Goal: Task Accomplishment & Management: Complete application form

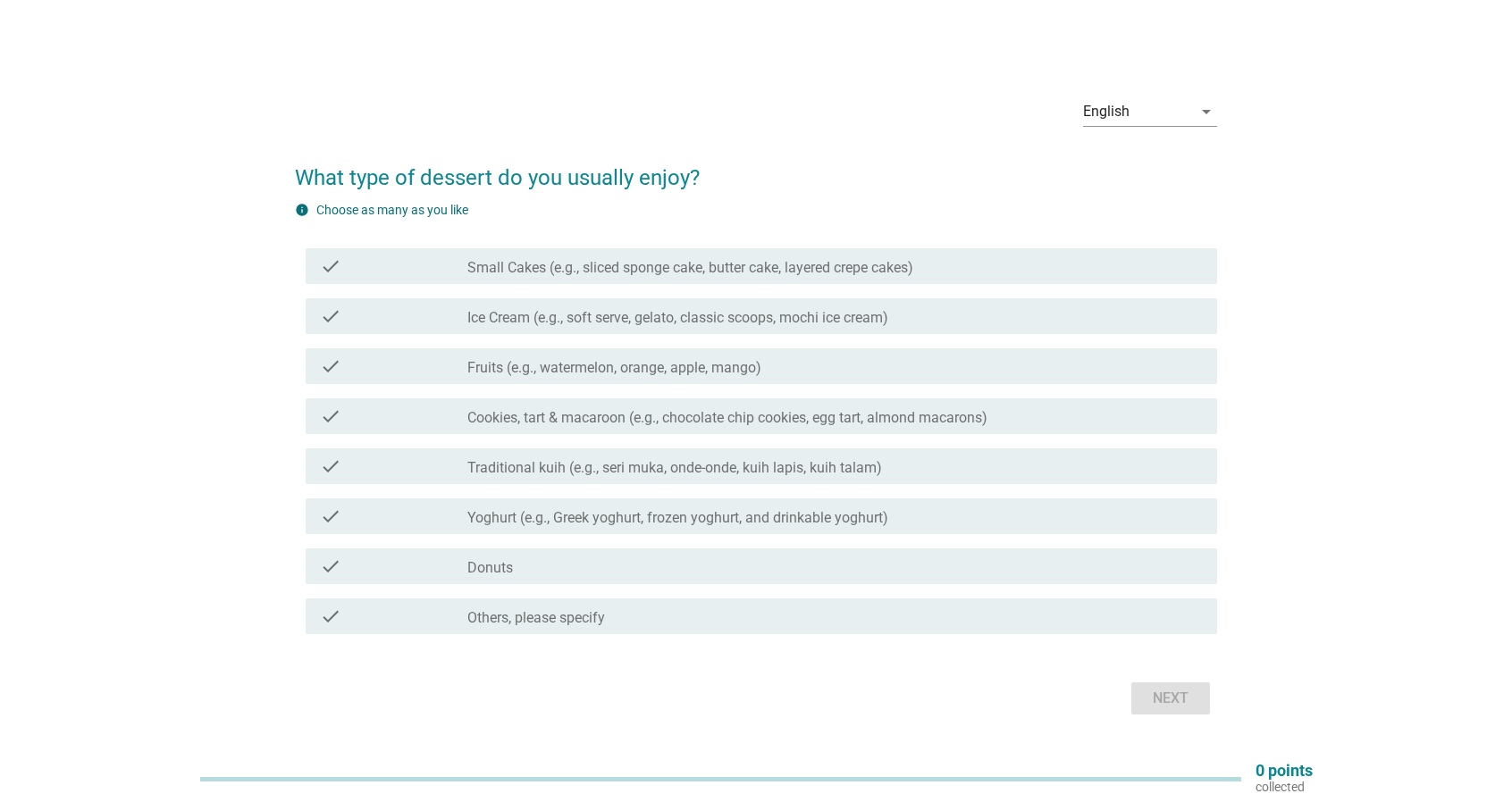
click at [645, 430] on div "check check_box_outline_blank Cookies, tart & macaroon (e.g., chocolate chip co…" at bounding box center [761, 416] width 911 height 35
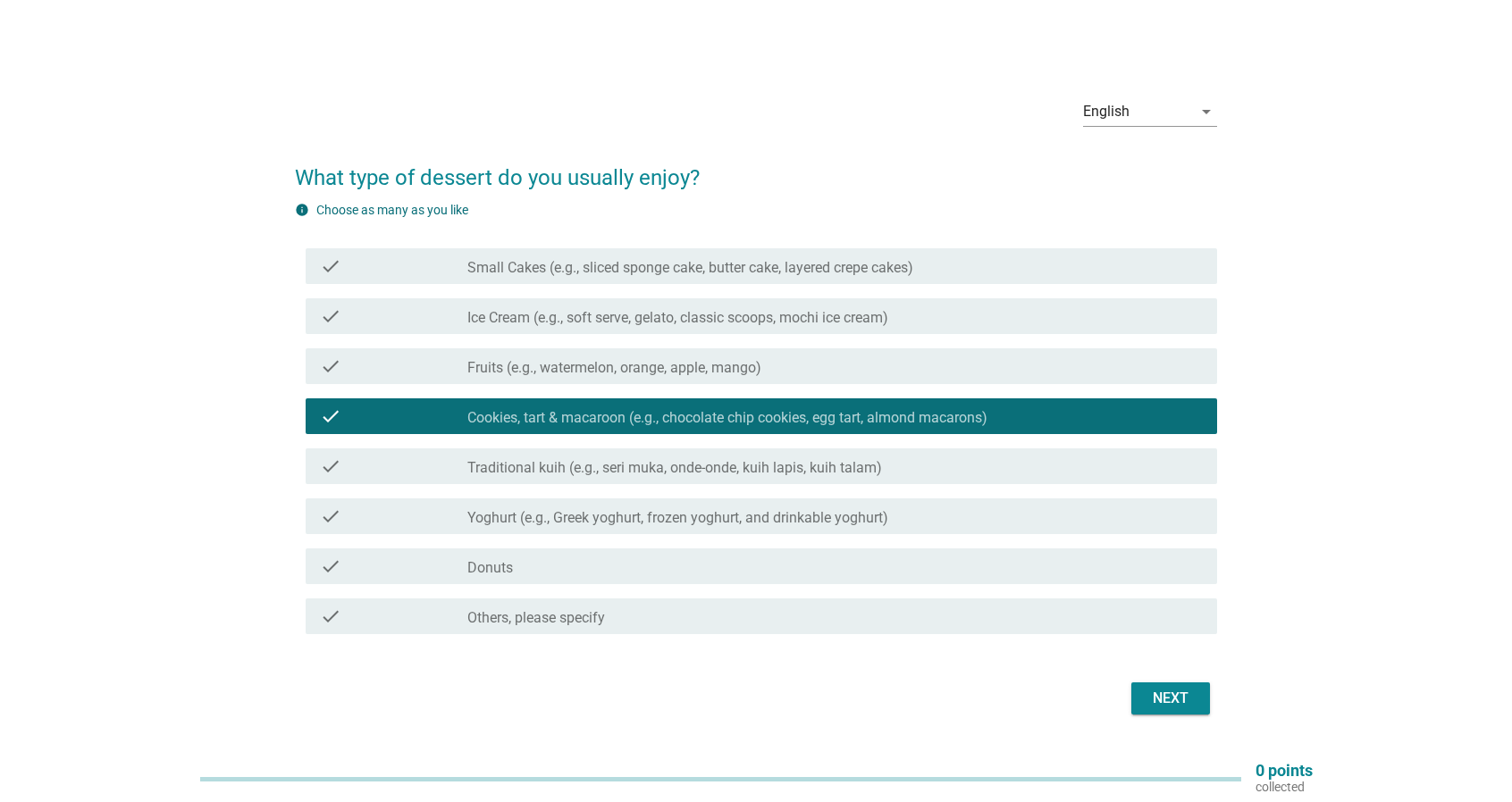
click at [681, 471] on label "Traditional kuih (e.g., seri muka, onde-onde, kuih lapis, kuih talam)" at bounding box center [674, 468] width 415 height 18
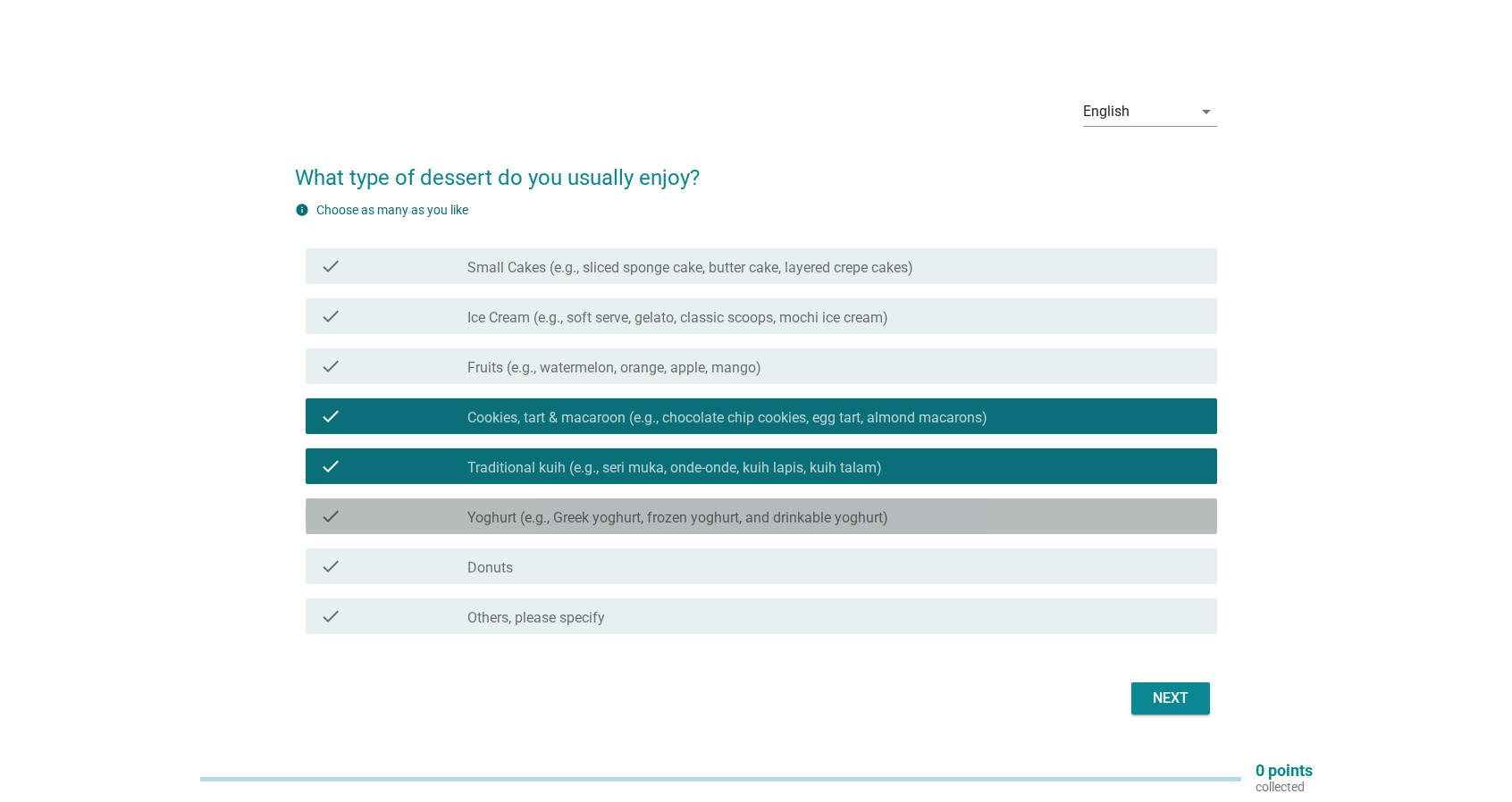
click at [735, 526] on label "Yoghurt (e.g., Greek yoghurt, frozen yoghurt, and drinkable yoghurt)" at bounding box center [678, 518] width 421 height 18
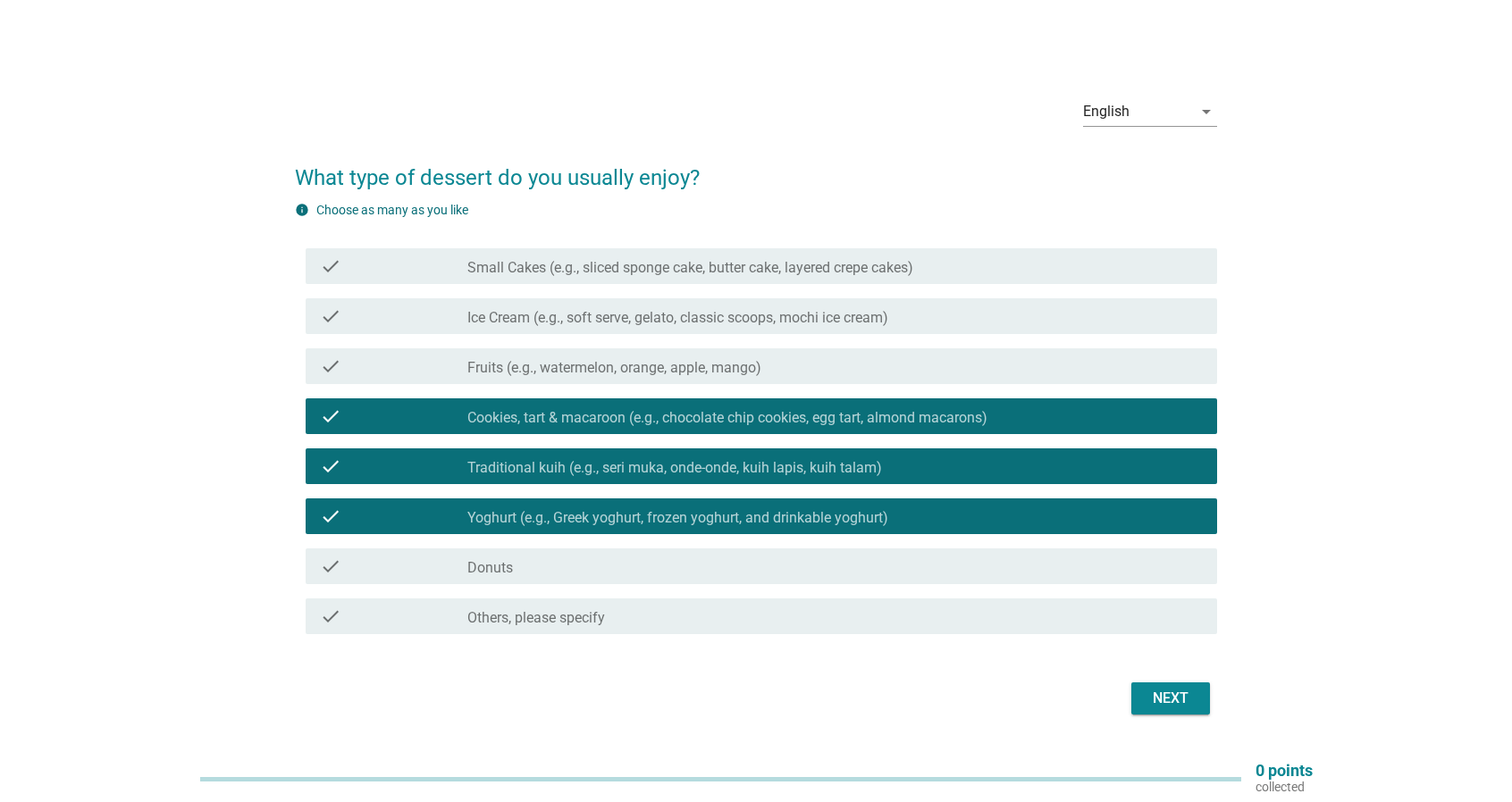
click at [778, 571] on div "check_box_outline_blank Donuts" at bounding box center [835, 566] width 735 height 22
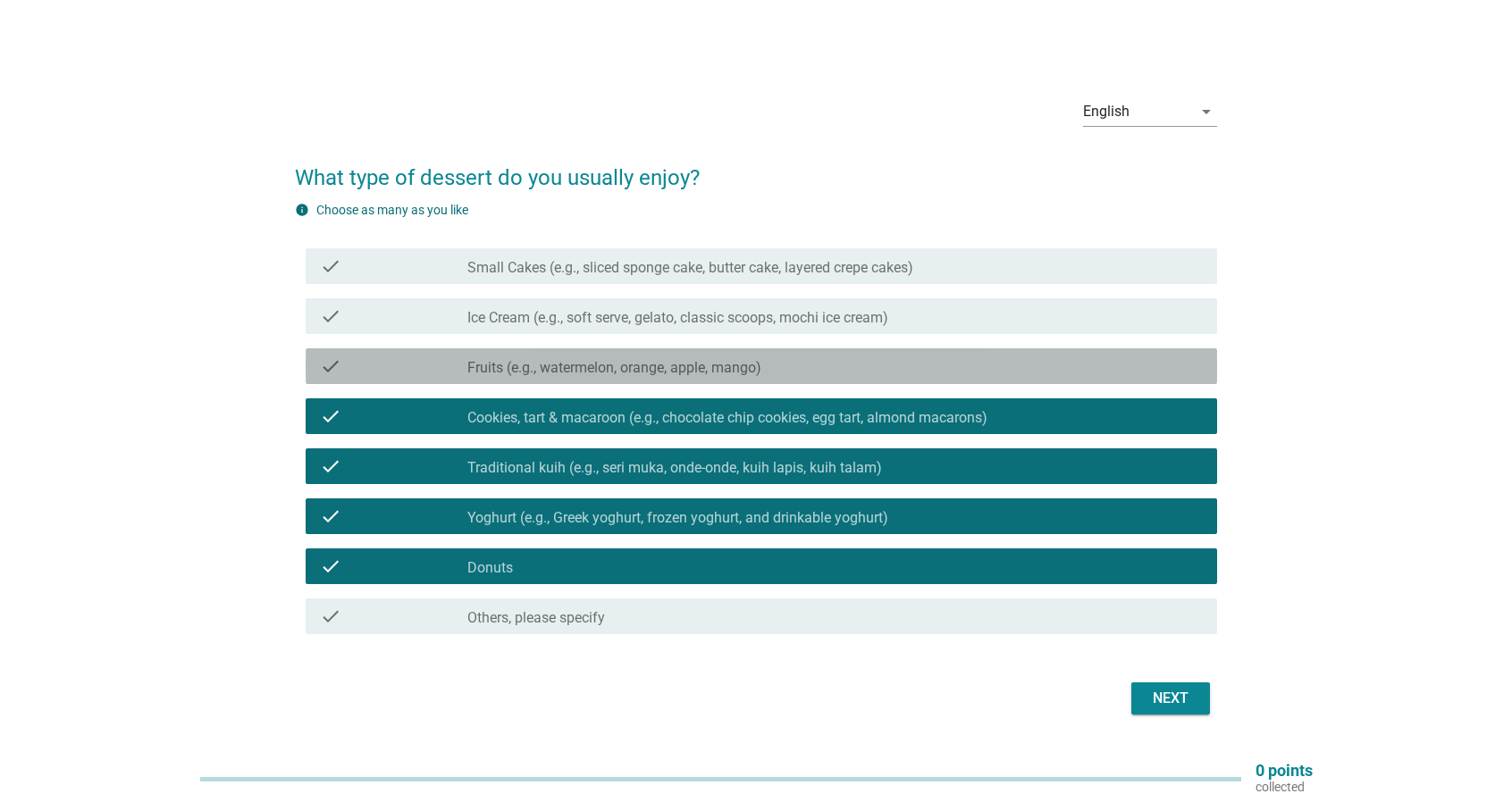
click at [847, 382] on div "check check_box_outline_blank Fruits (e.g., watermelon, orange, apple, mango)" at bounding box center [761, 366] width 911 height 35
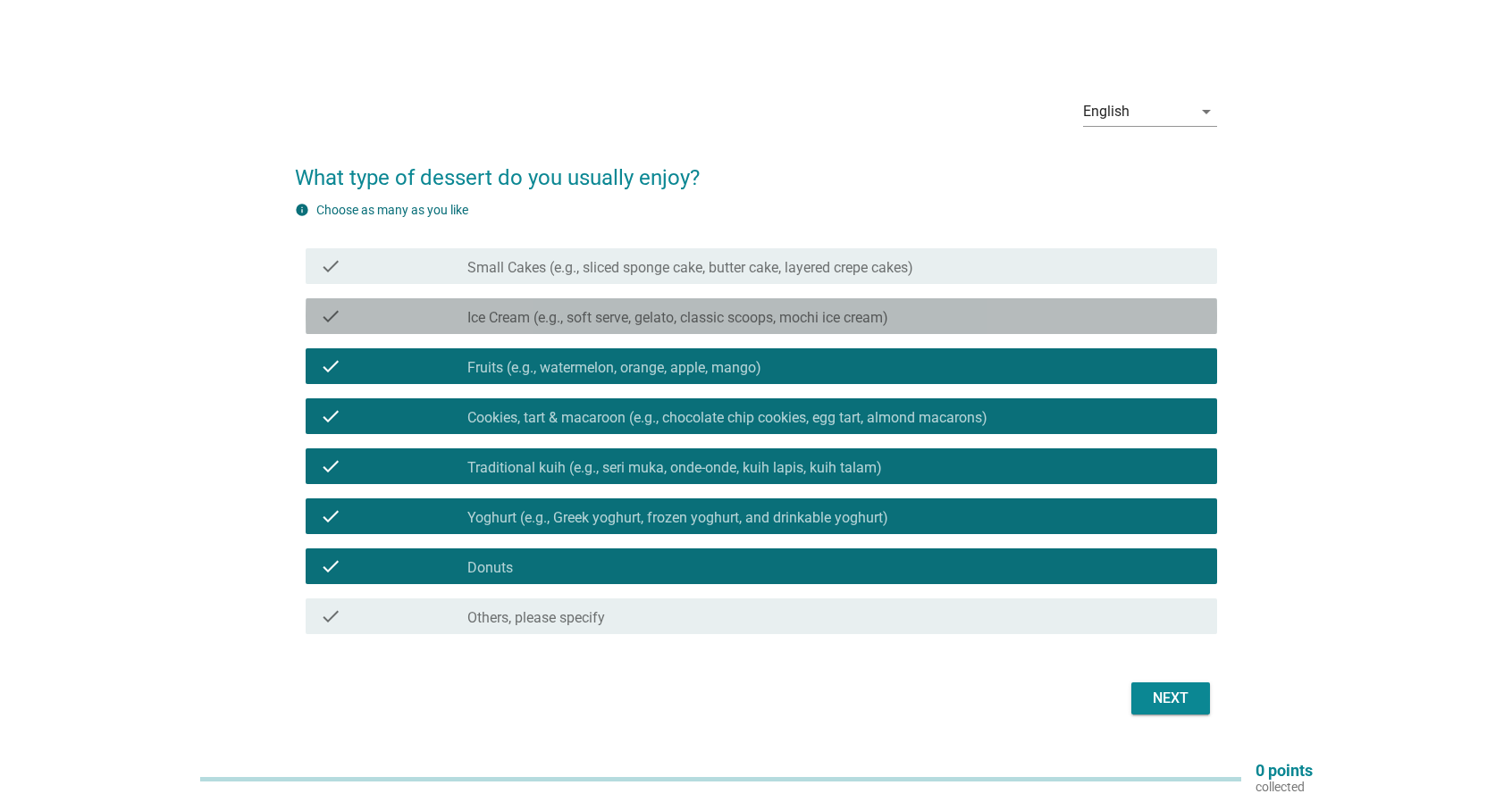
click at [790, 299] on div "check check_box_outline_blank Ice Cream (e.g., soft serve, gelato, classic scoo…" at bounding box center [761, 316] width 911 height 35
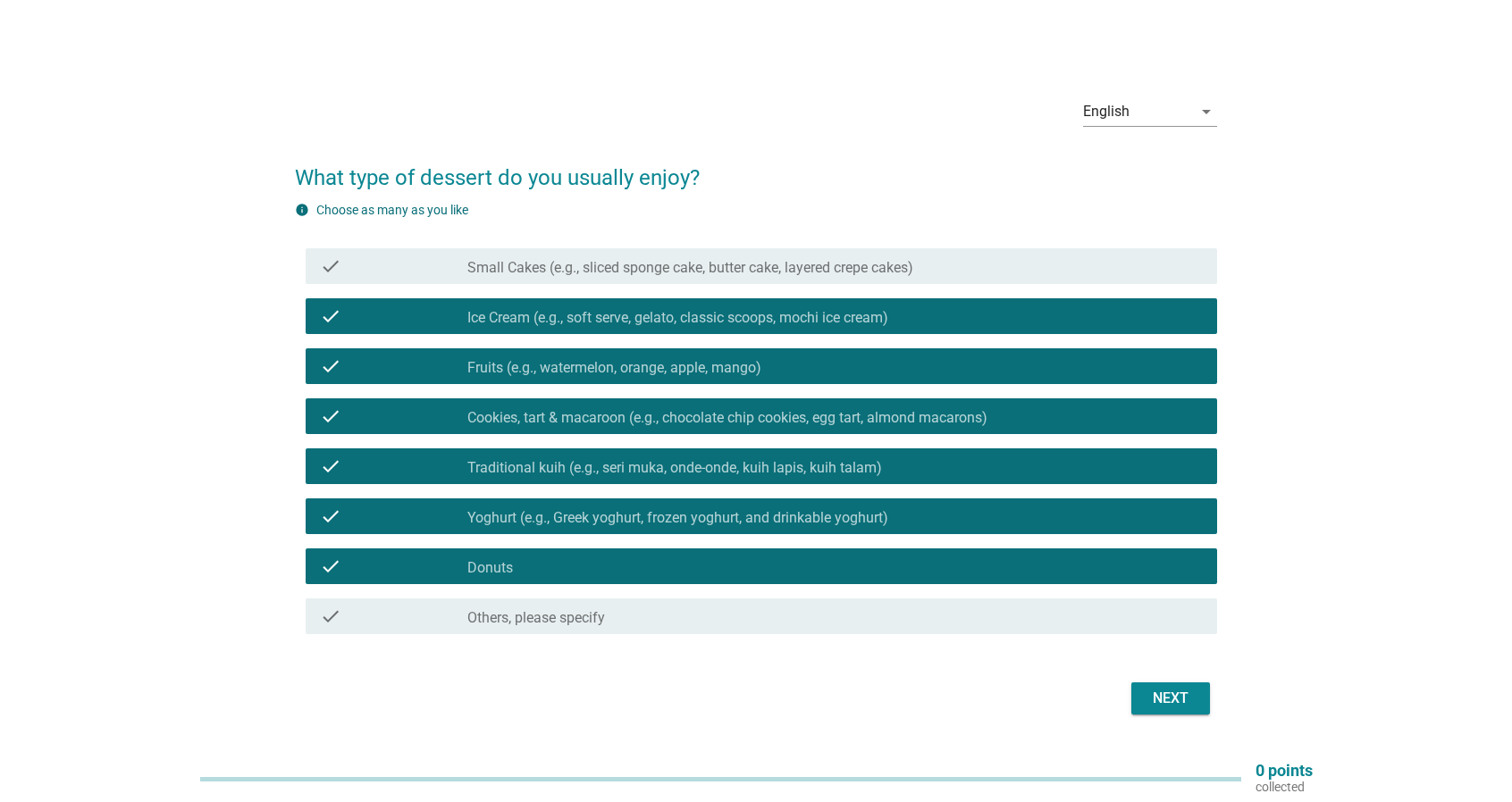
click at [1173, 709] on div "Next" at bounding box center [1170, 699] width 50 height 22
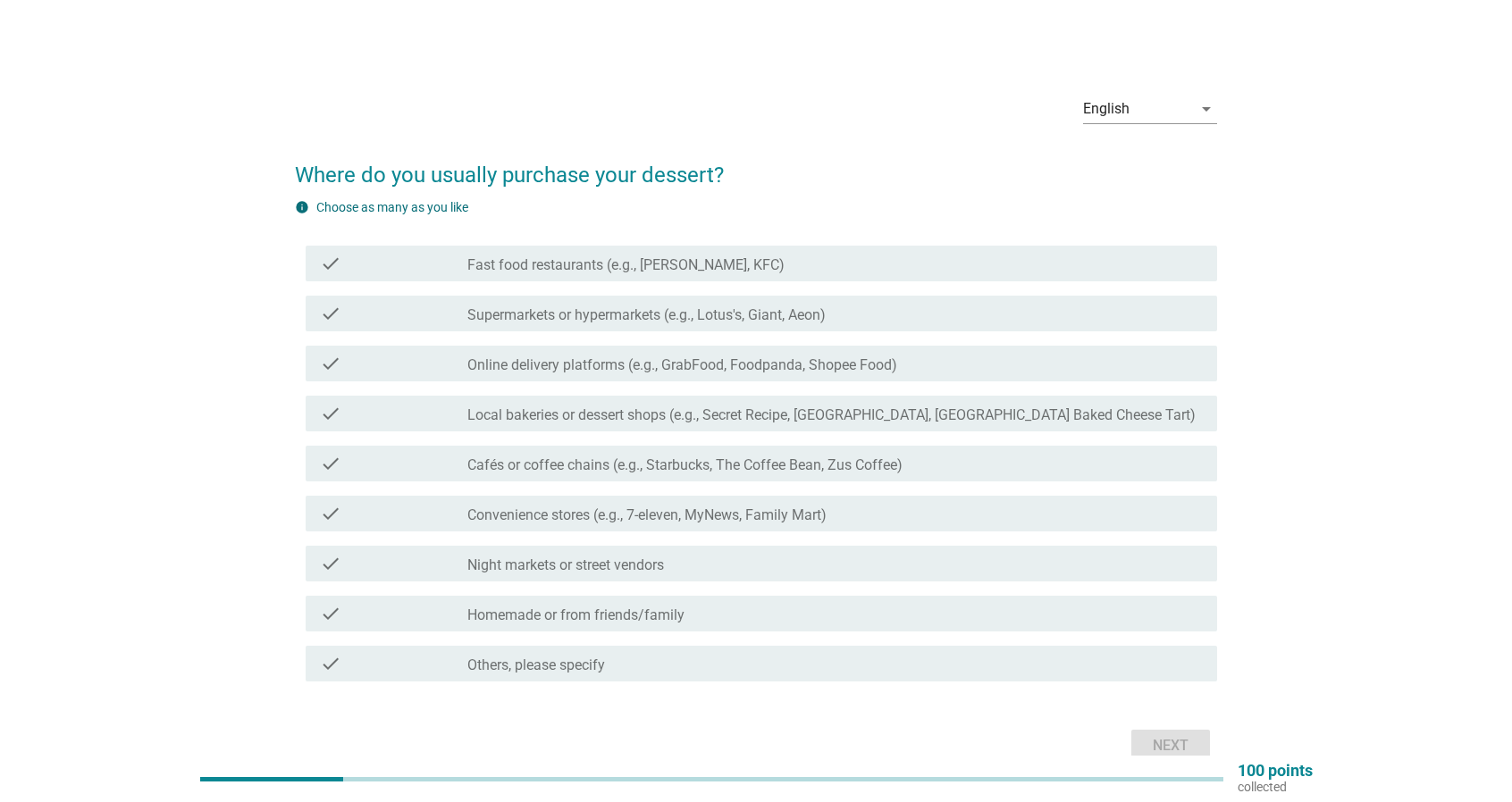
click at [750, 262] on label "Fast food restaurants (e.g., [PERSON_NAME], KFC)" at bounding box center [626, 266] width 318 height 18
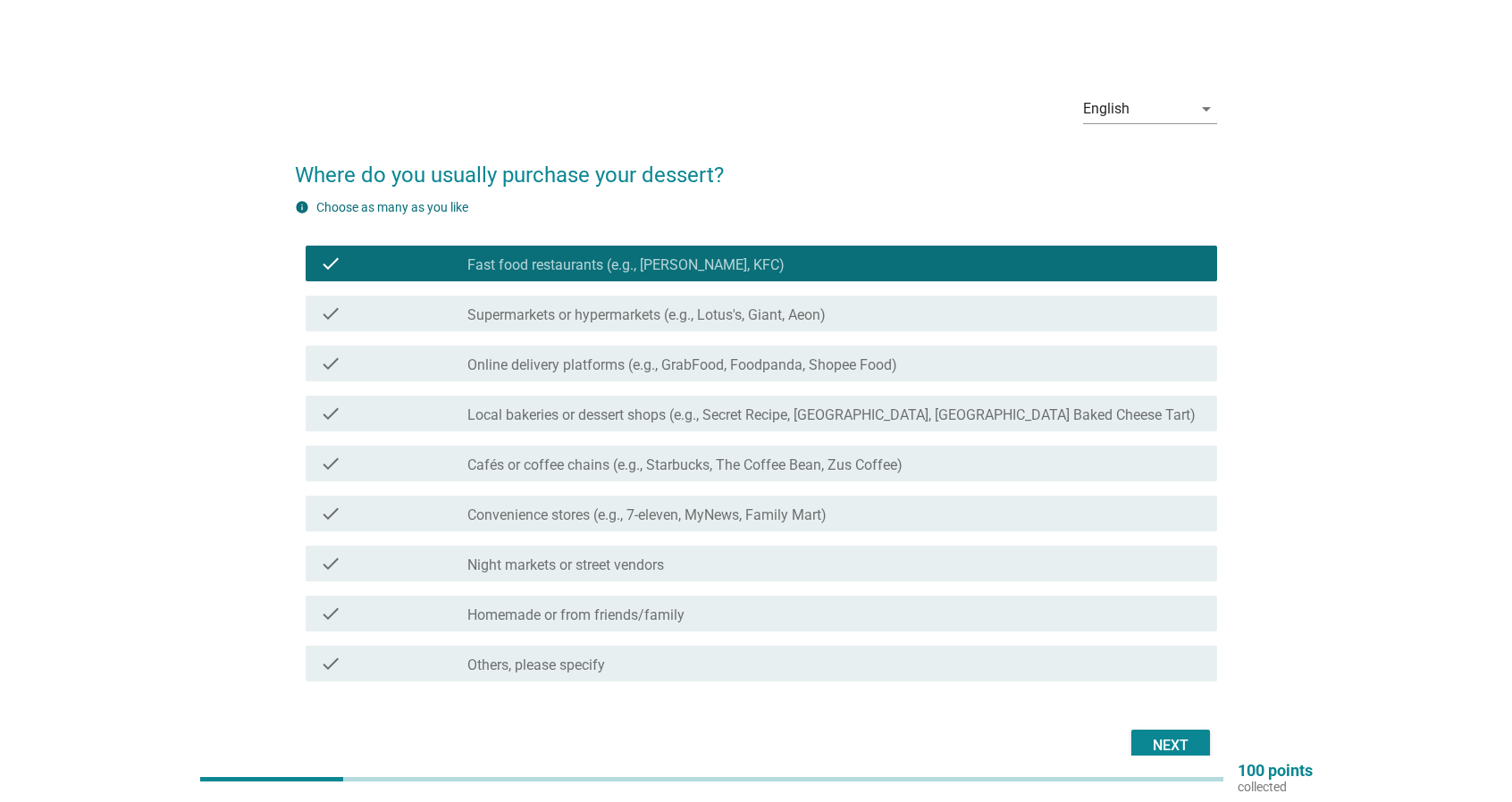
click at [746, 326] on div "check check_box_outline_blank Supermarkets or hypermarkets (e.g., Lotus's, Gian…" at bounding box center [761, 313] width 911 height 35
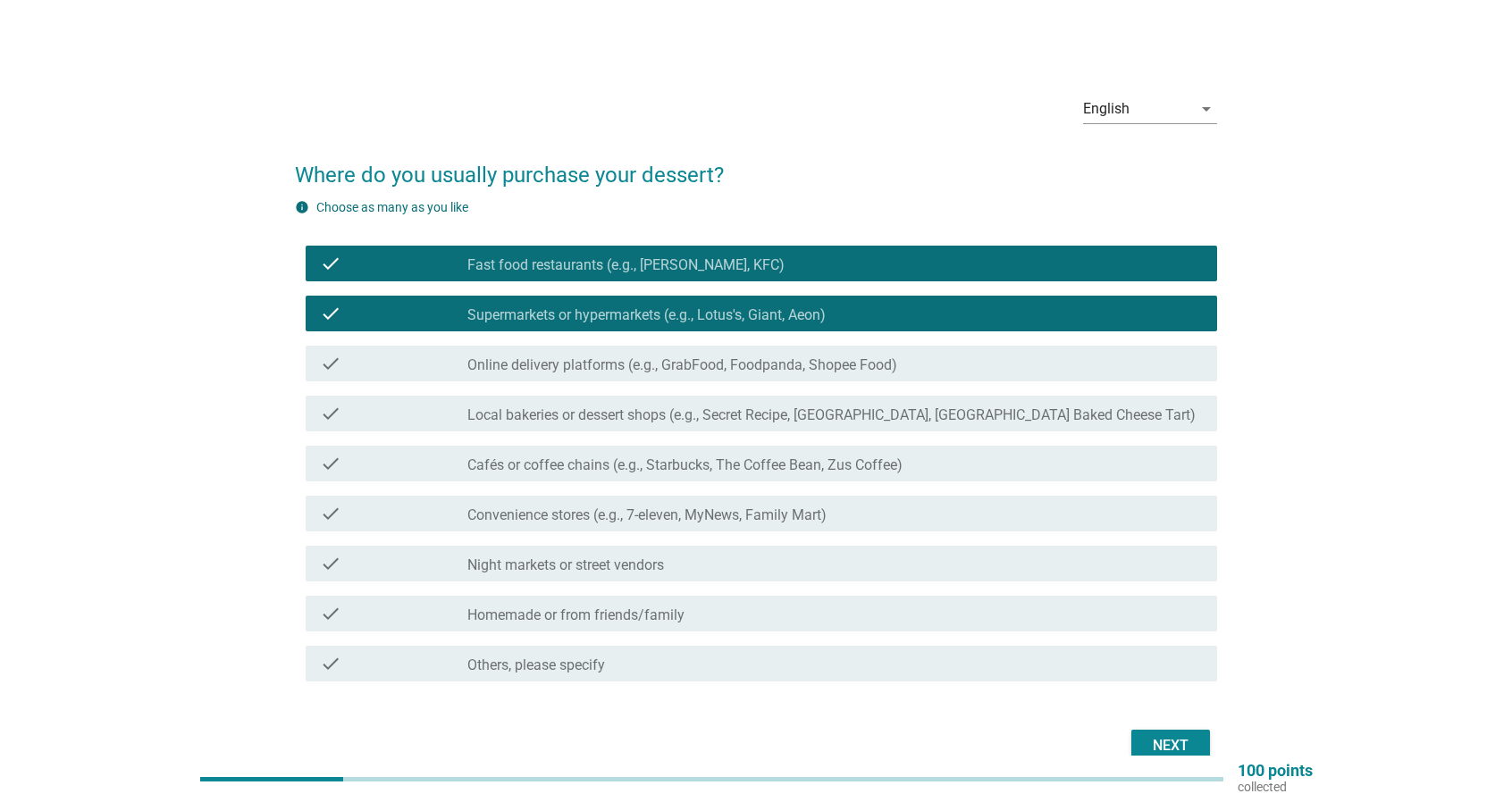
click at [708, 478] on div "check check_box_outline_blank Cafés or coffee chains (e.g., Starbucks, The Coff…" at bounding box center [761, 463] width 911 height 35
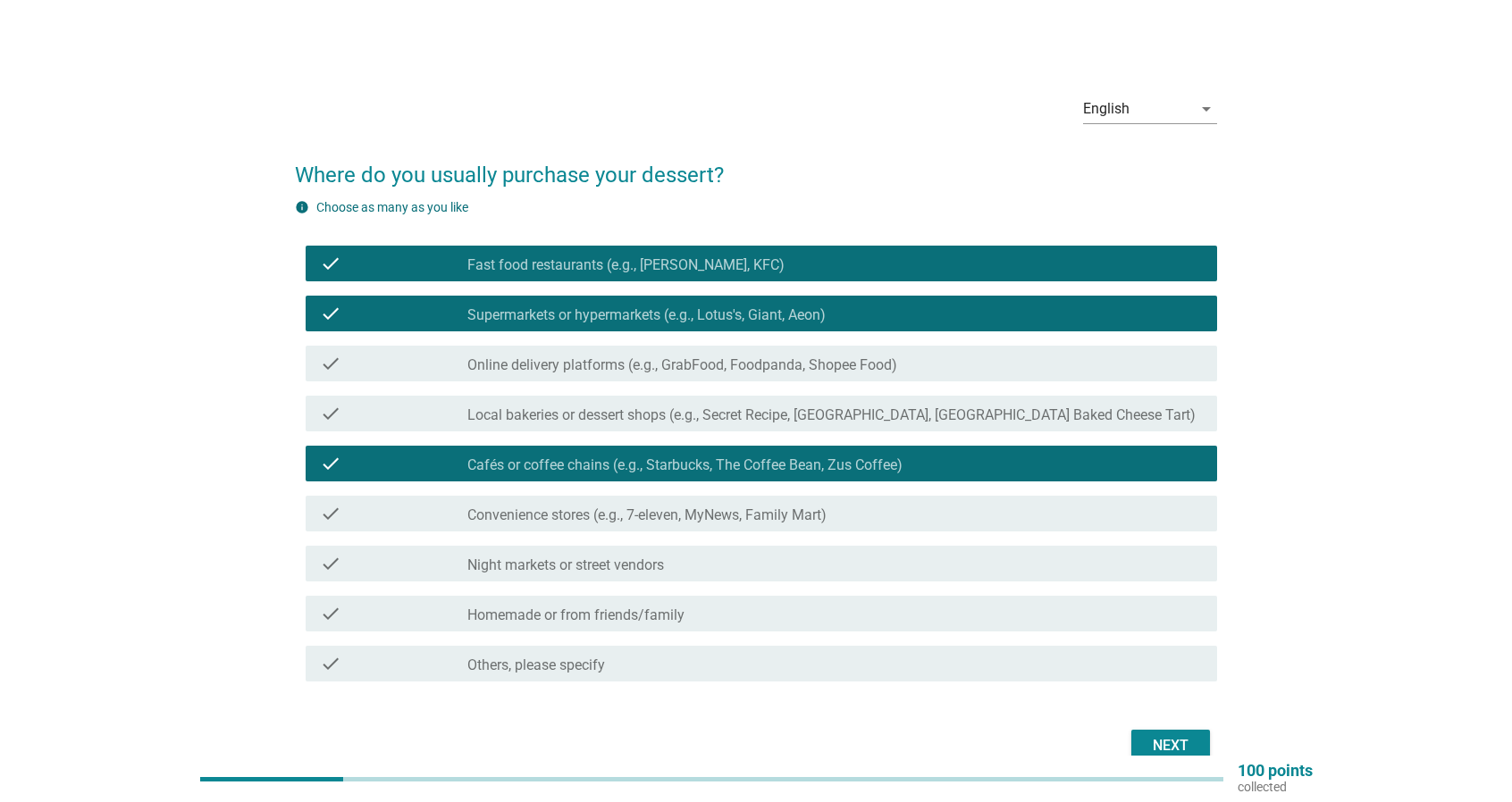
click at [732, 526] on div "check check_box_outline_blank Convenience stores (e.g., 7-eleven, MyNews, Famil…" at bounding box center [761, 513] width 911 height 35
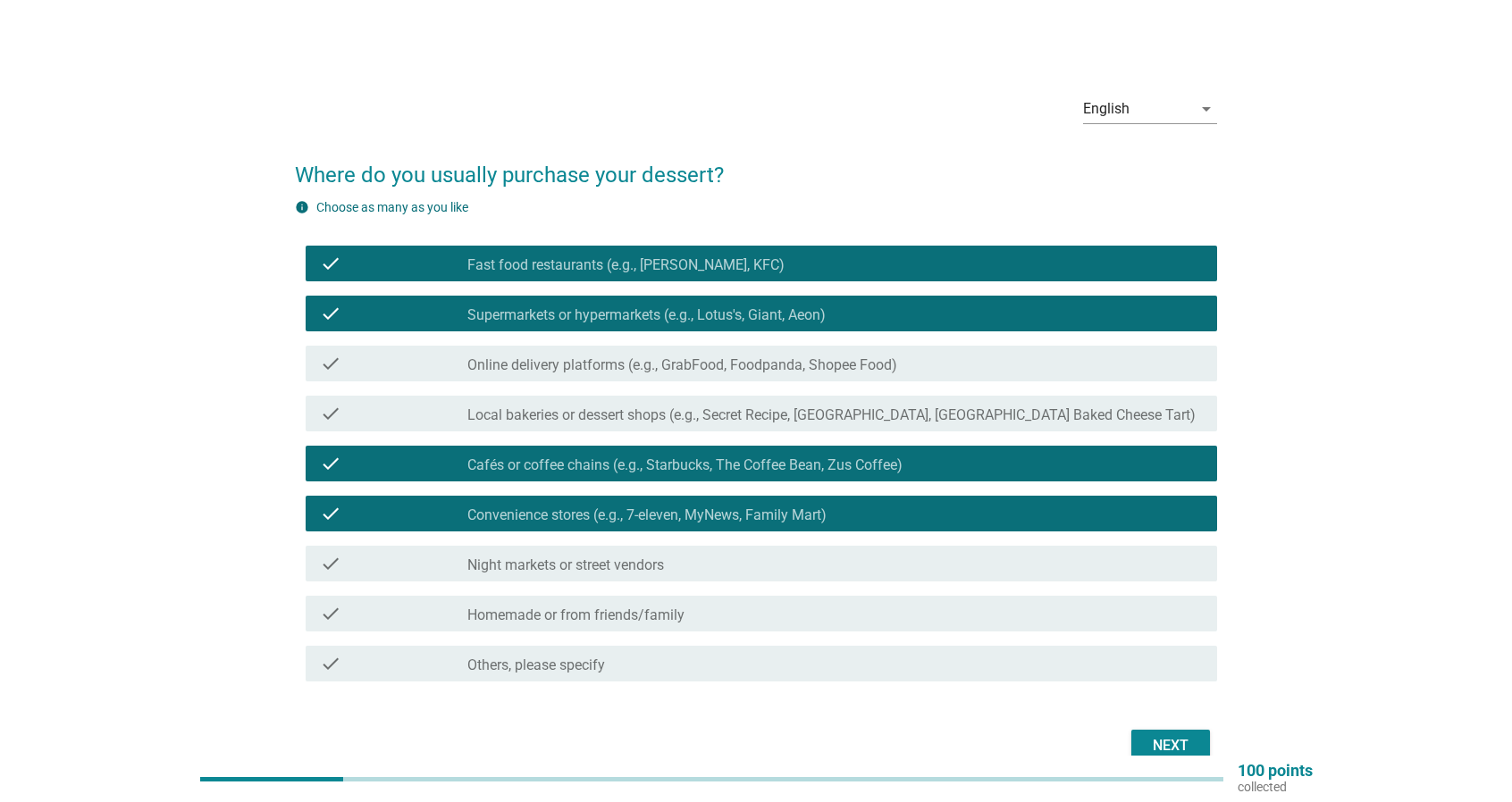
click at [819, 585] on div "check check_box_outline_blank Night markets or street vendors" at bounding box center [756, 563] width 922 height 50
click at [863, 574] on div "check check_box_outline_blank Night markets or street vendors" at bounding box center [761, 563] width 911 height 35
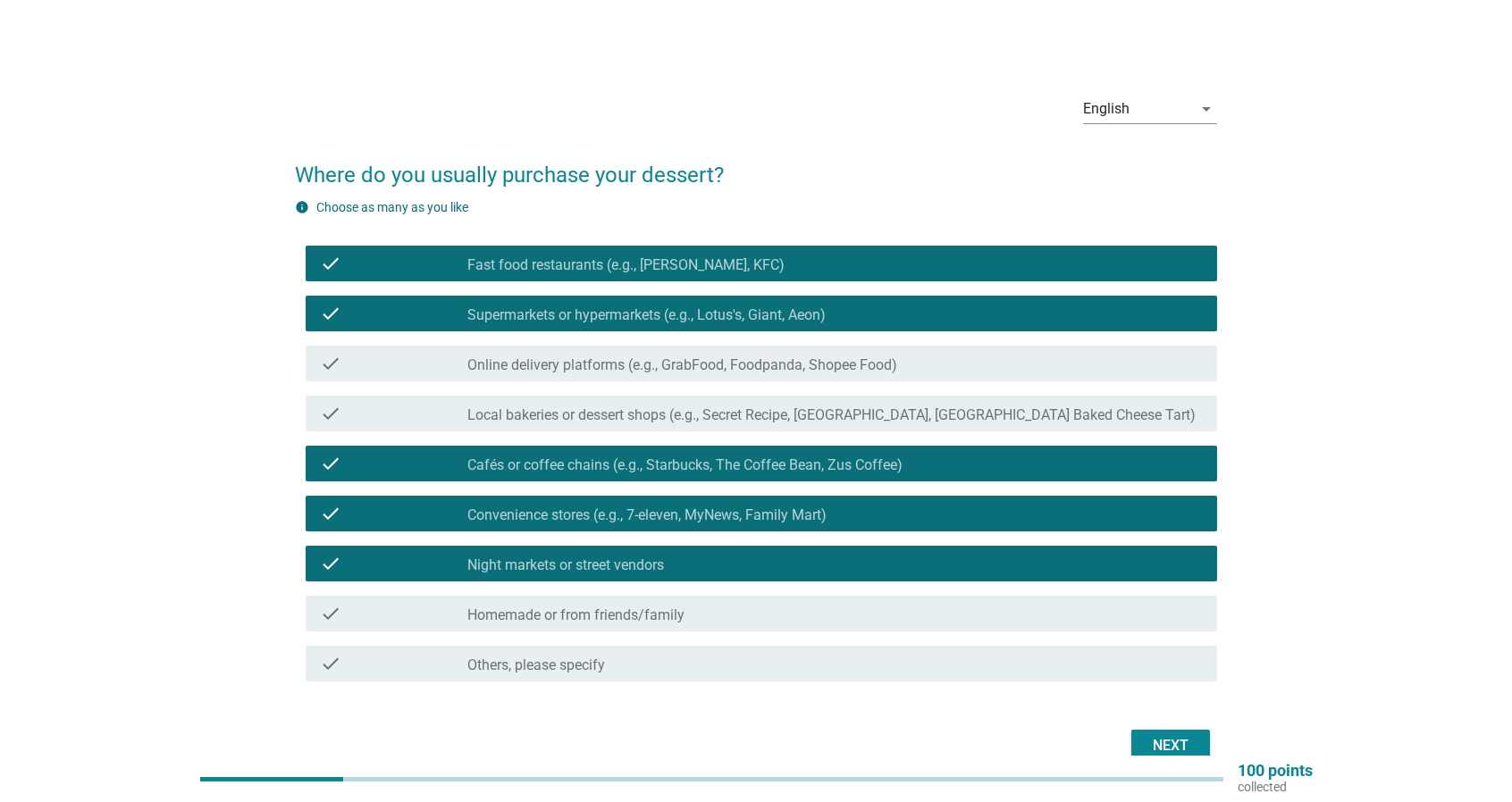
click at [1171, 744] on div "Next" at bounding box center [1170, 746] width 50 height 22
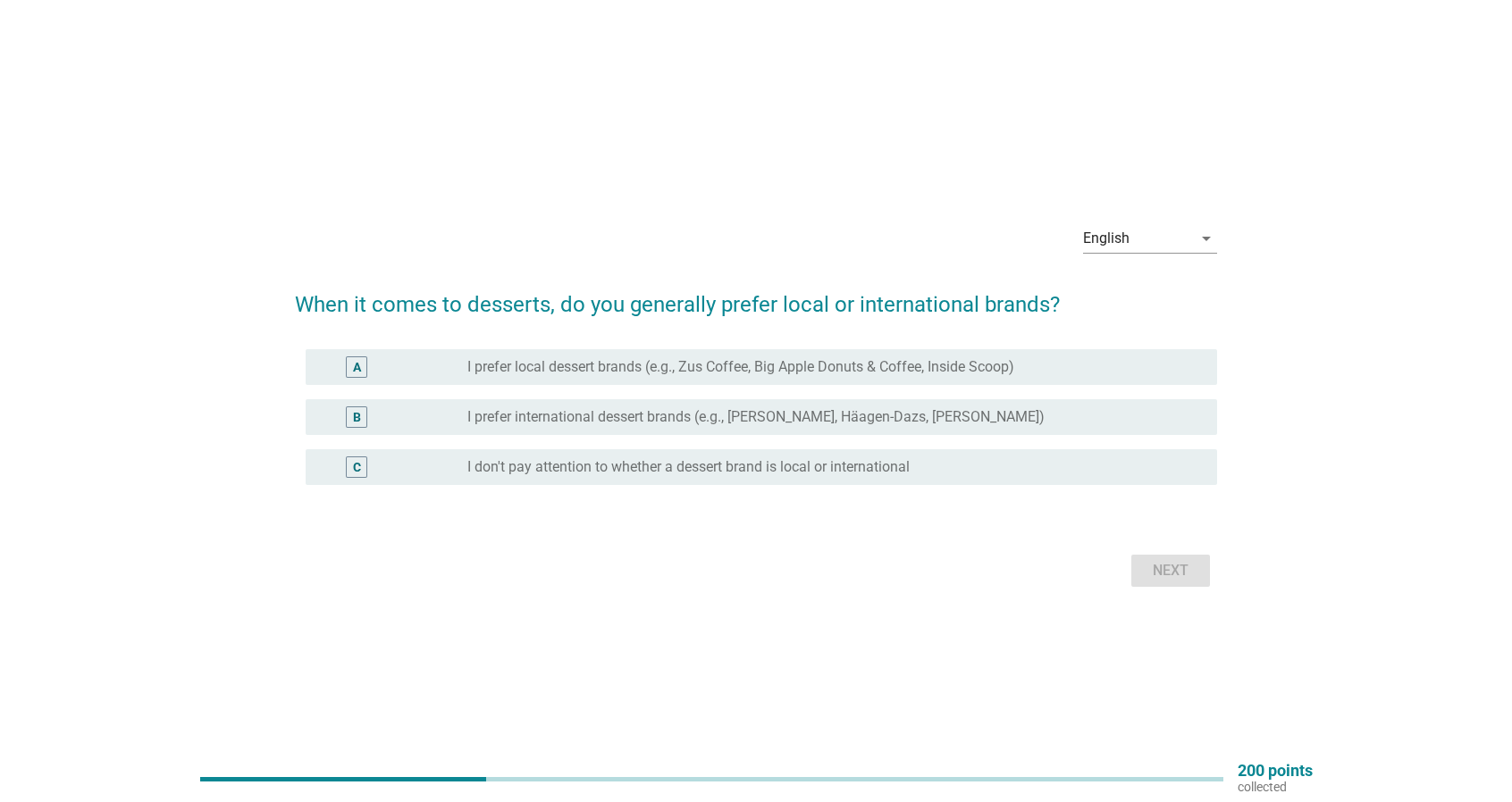
click at [831, 482] on div "C radio_button_unchecked I don't pay attention to whether a dessert brand is lo…" at bounding box center [761, 466] width 911 height 35
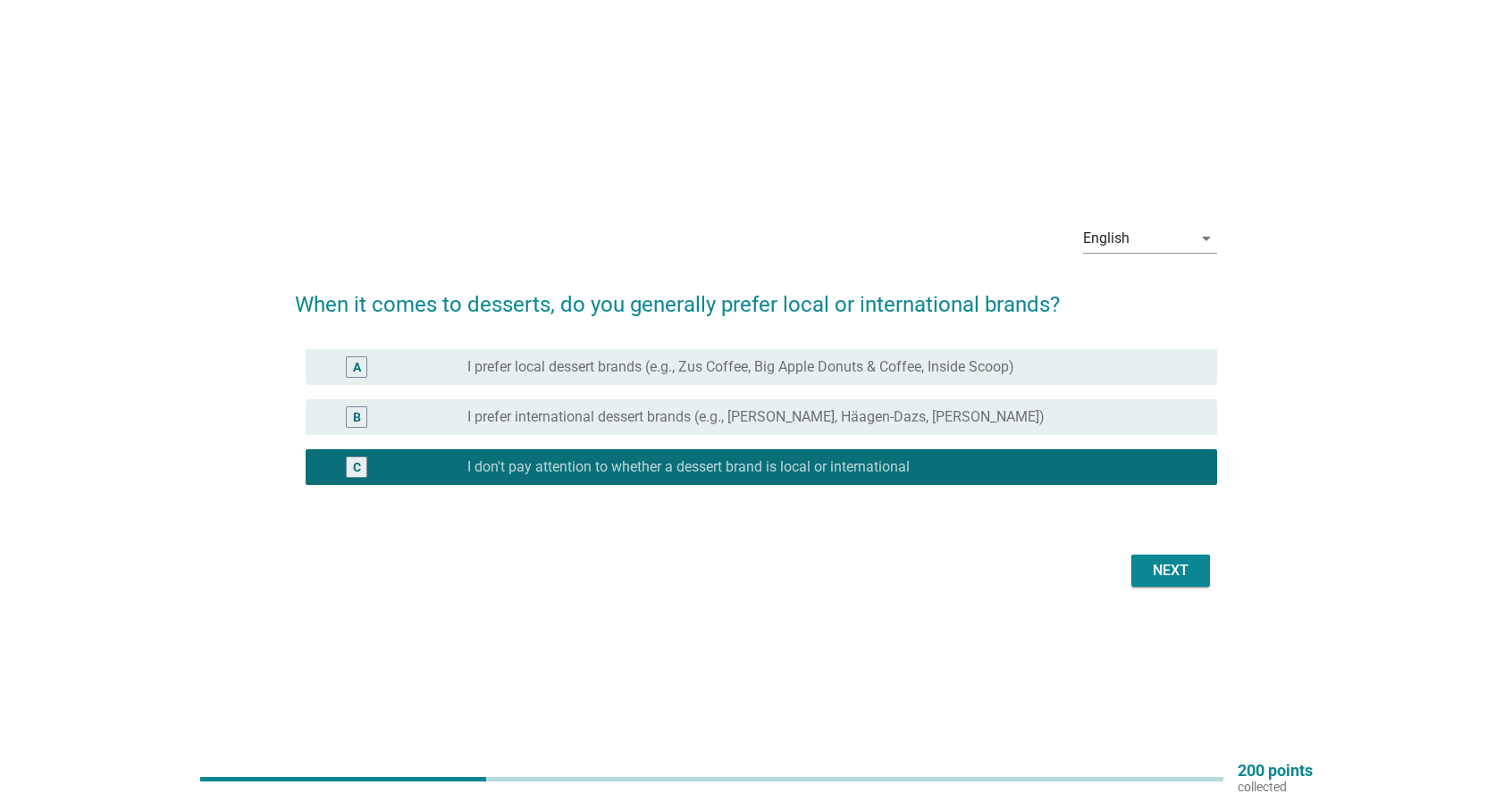
click at [1183, 572] on div "Next" at bounding box center [1170, 571] width 50 height 22
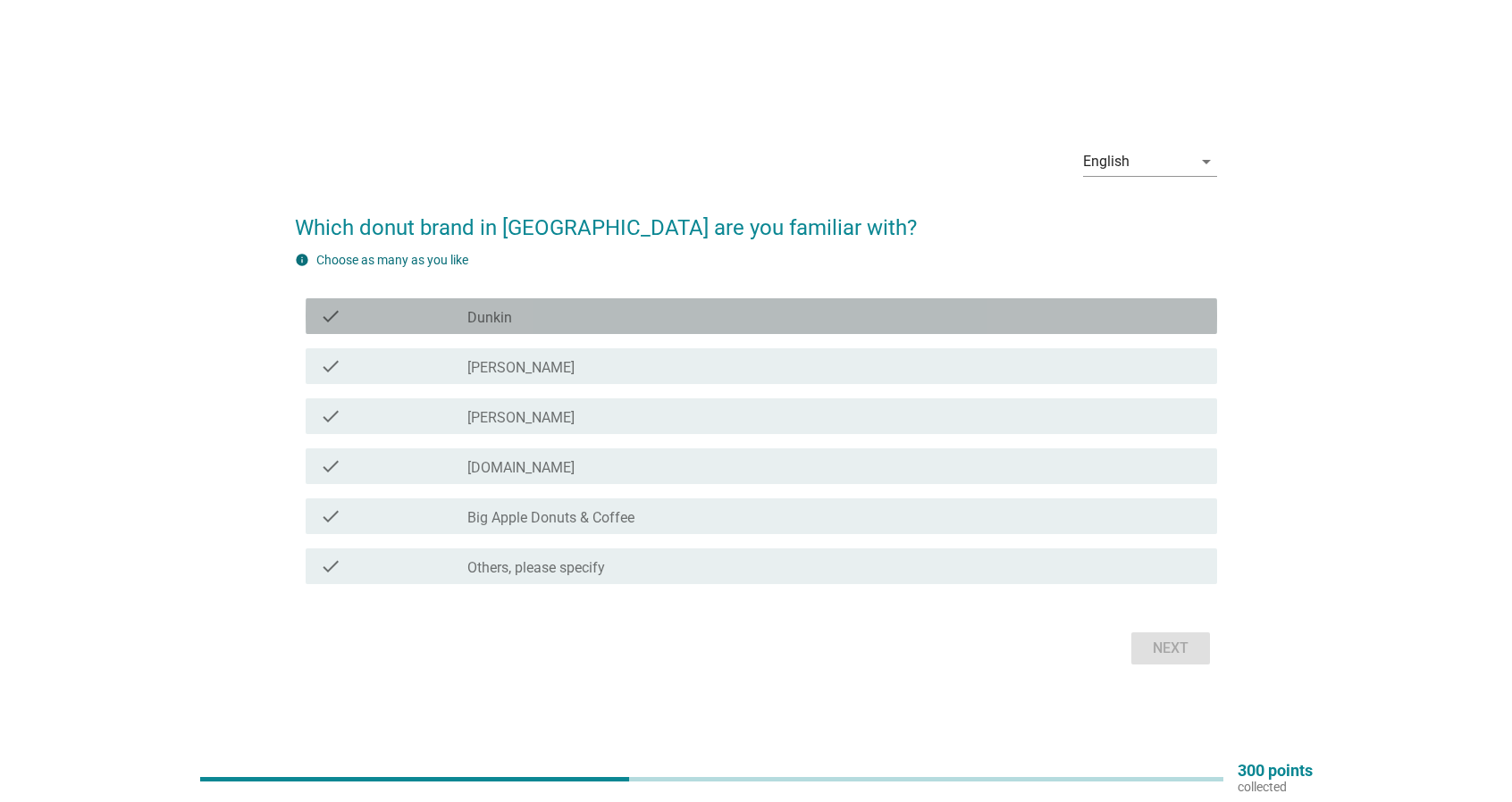
click at [536, 317] on div "check_box_outline_blank Dunkin" at bounding box center [835, 317] width 735 height 22
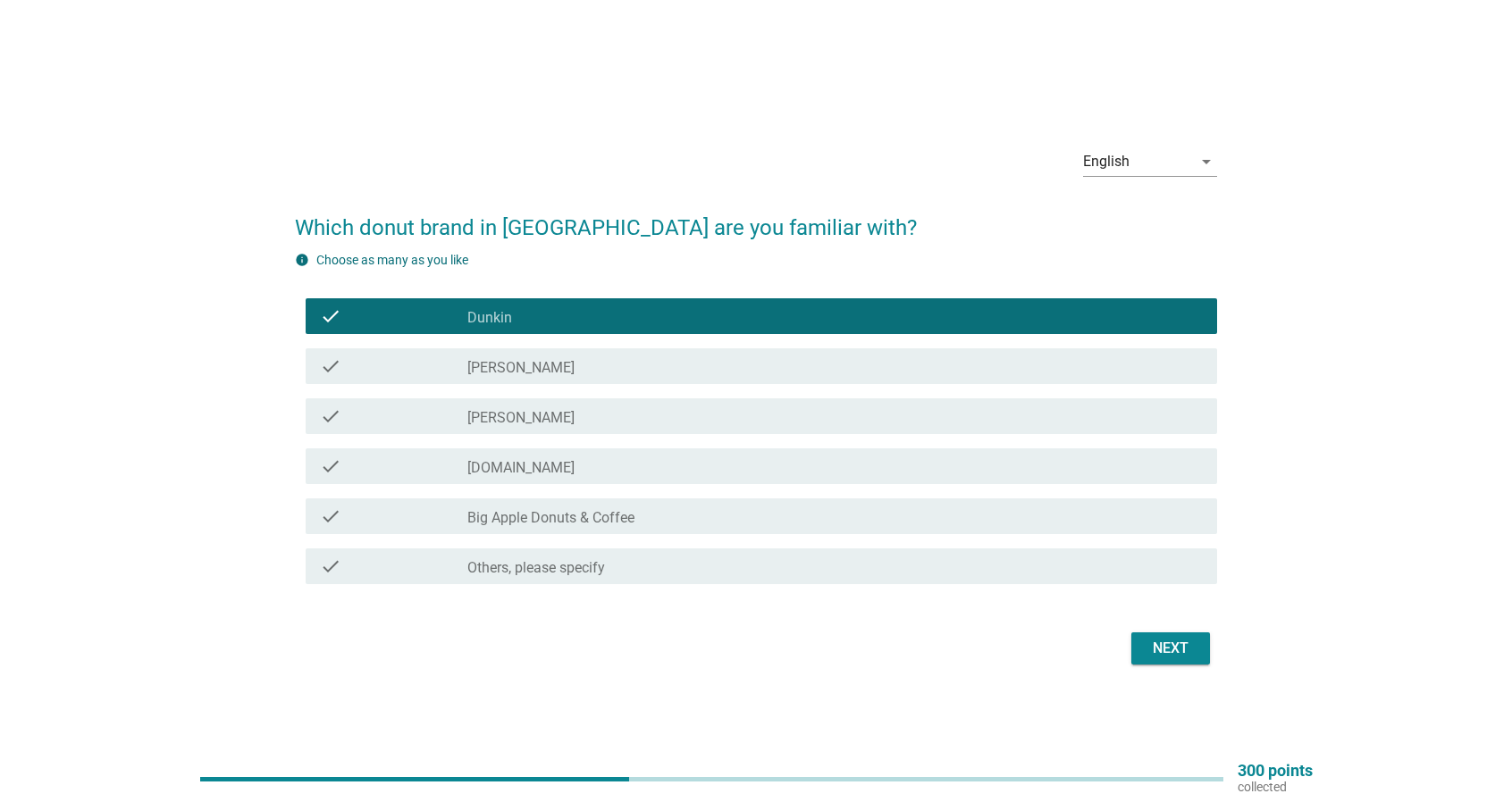
click at [580, 486] on div "check check_box_outline_blank [DOMAIN_NAME]" at bounding box center [756, 465] width 922 height 50
click at [597, 521] on label "Big Apple Donuts & Coffee" at bounding box center [551, 518] width 167 height 18
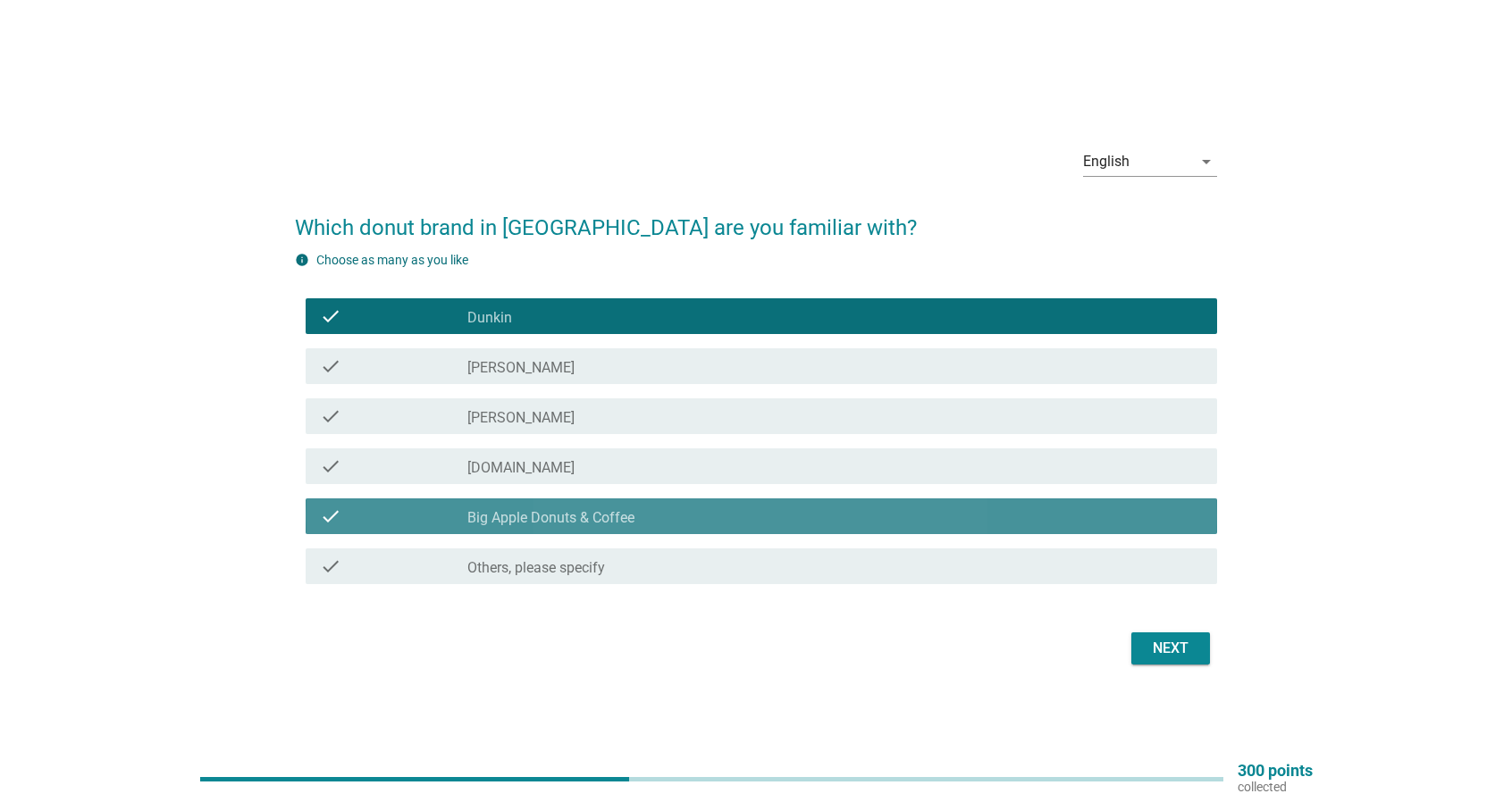
click at [622, 471] on div "check_box_outline_blank [DOMAIN_NAME]" at bounding box center [835, 466] width 735 height 22
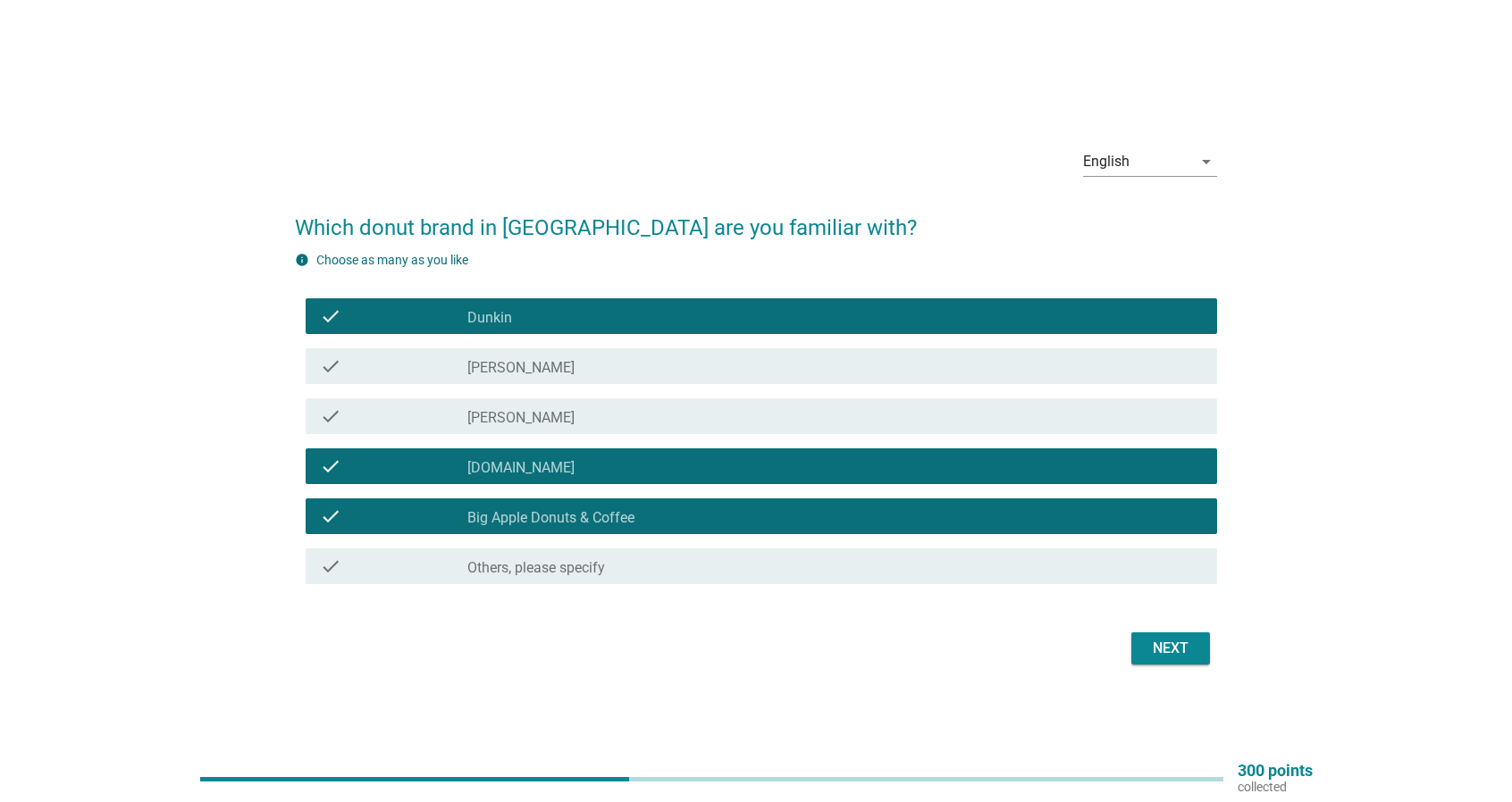
click at [1174, 660] on button "Next" at bounding box center [1171, 648] width 79 height 32
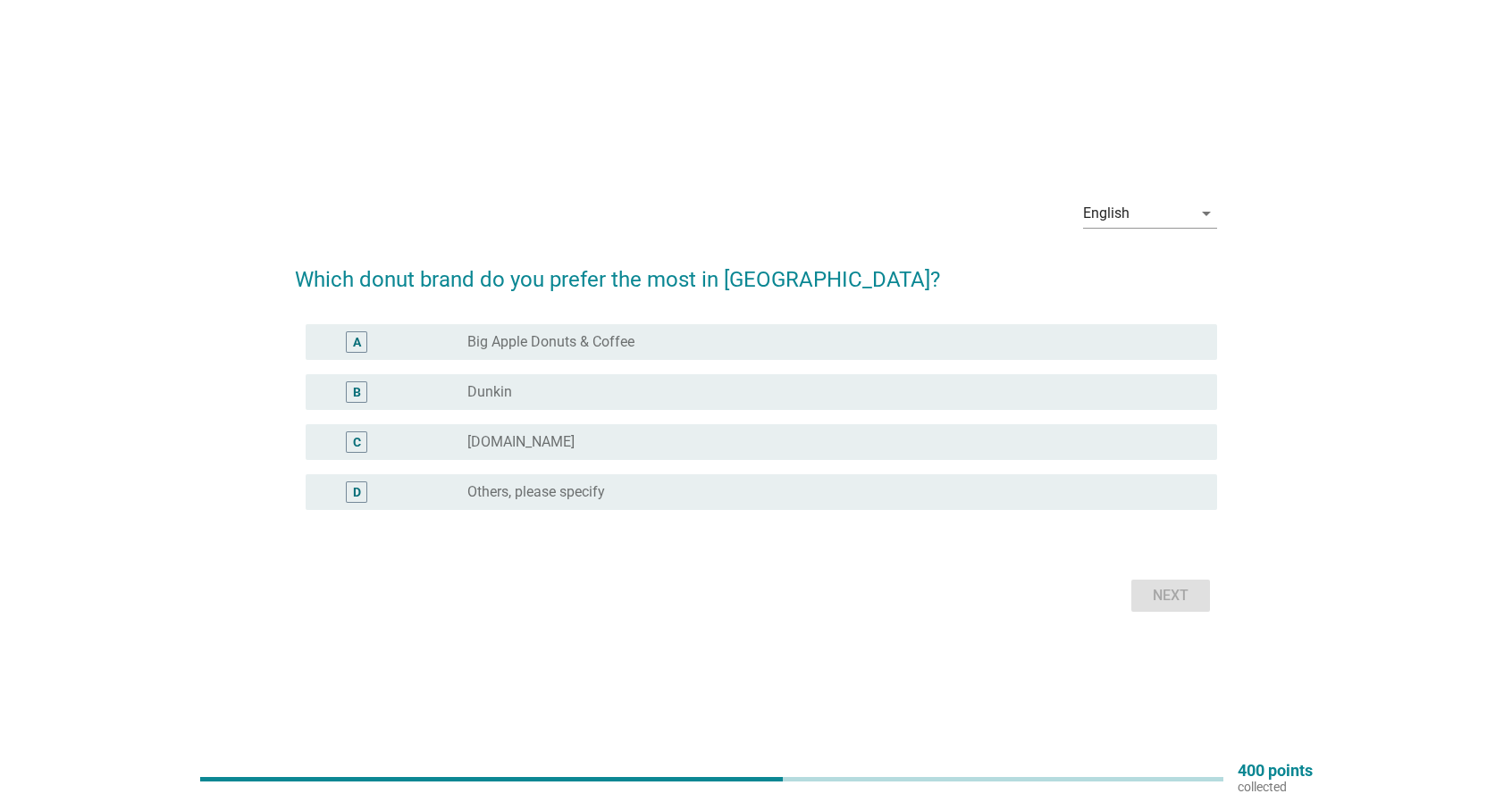
click at [769, 340] on div "radio_button_unchecked Big Apple Donuts & Coffee" at bounding box center [828, 342] width 722 height 18
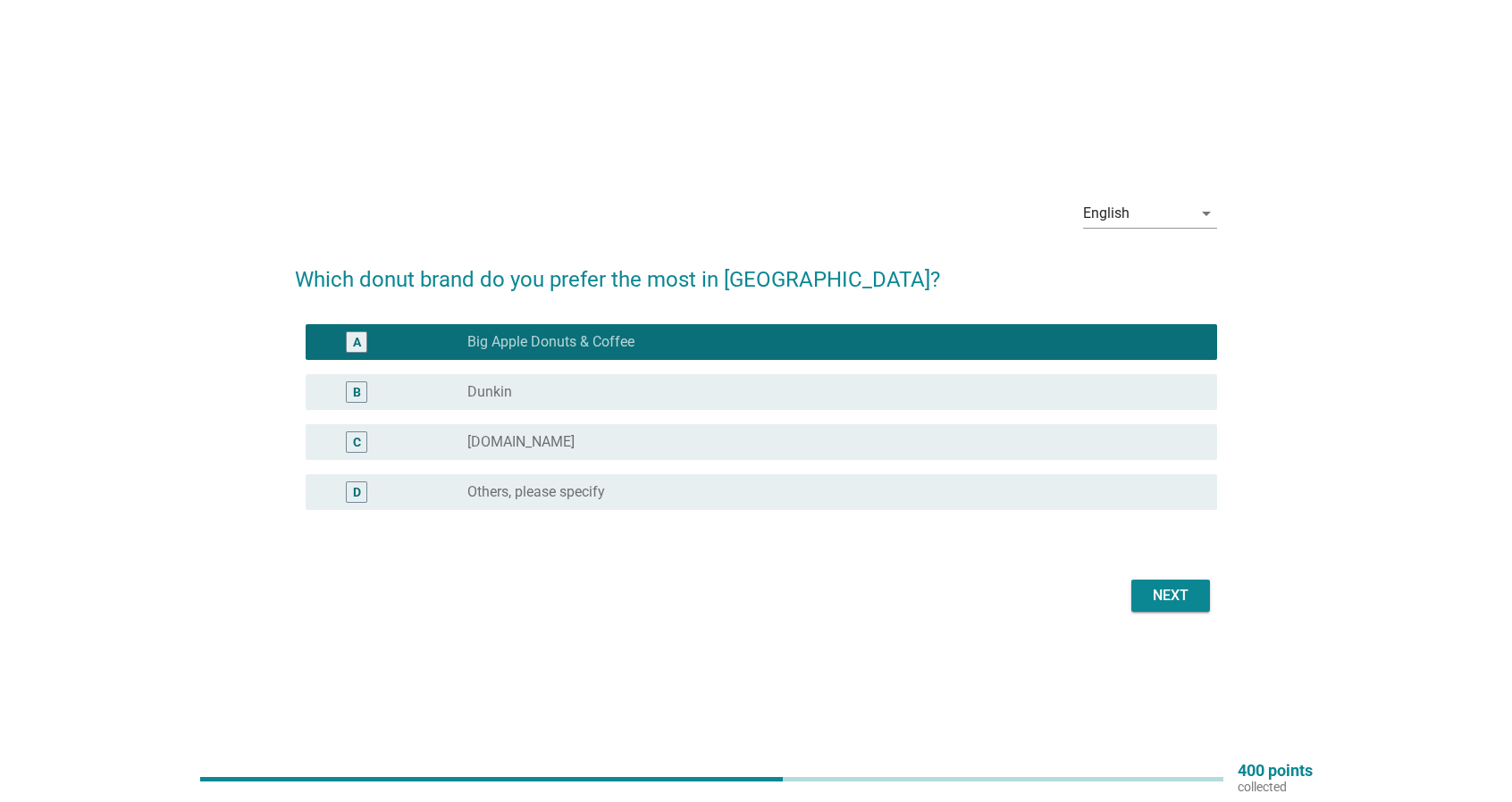
click at [1176, 589] on div "Next" at bounding box center [1170, 596] width 50 height 22
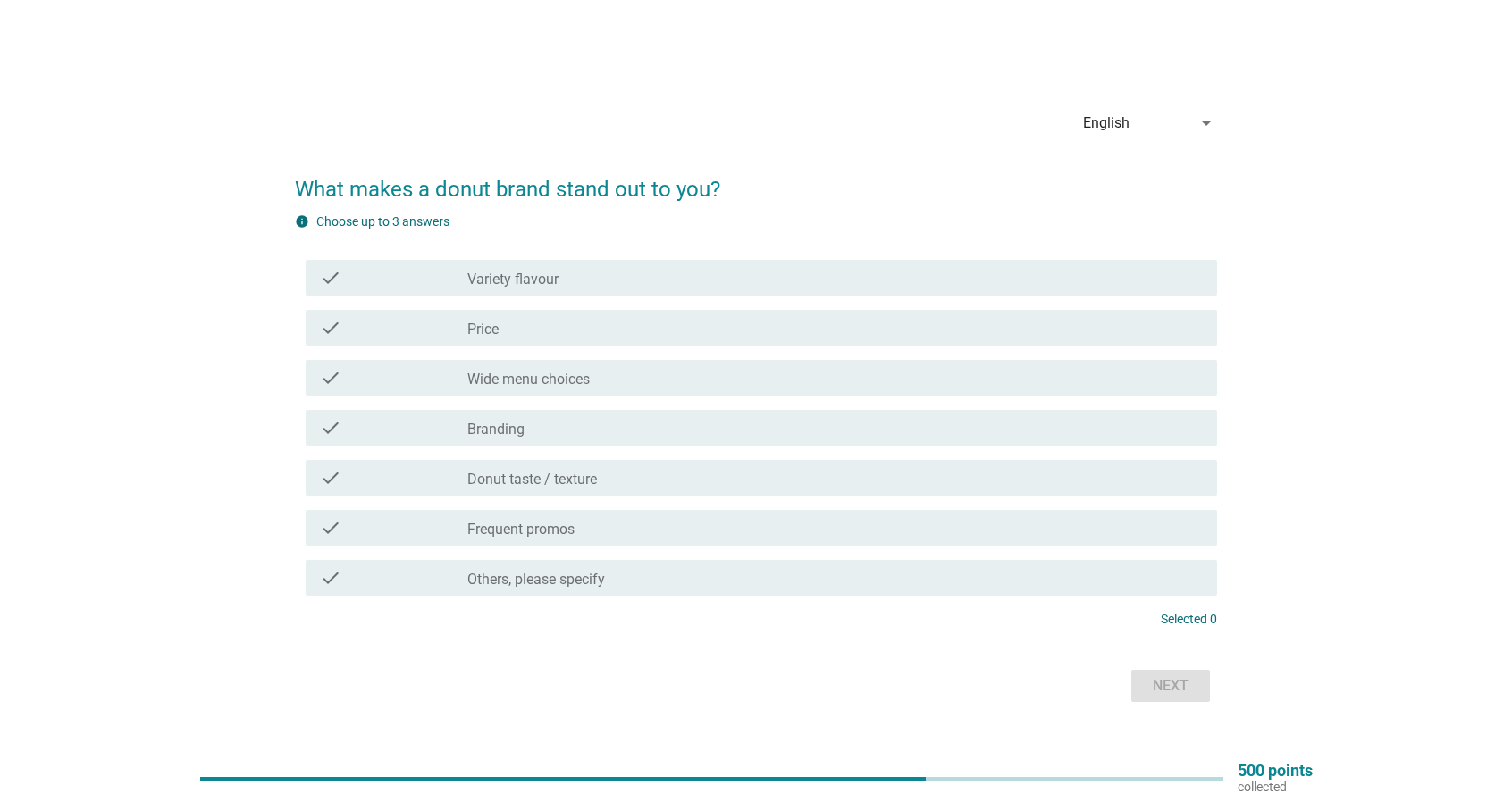
click at [699, 386] on div "check_box_outline_blank Wide menu choices" at bounding box center [835, 378] width 735 height 22
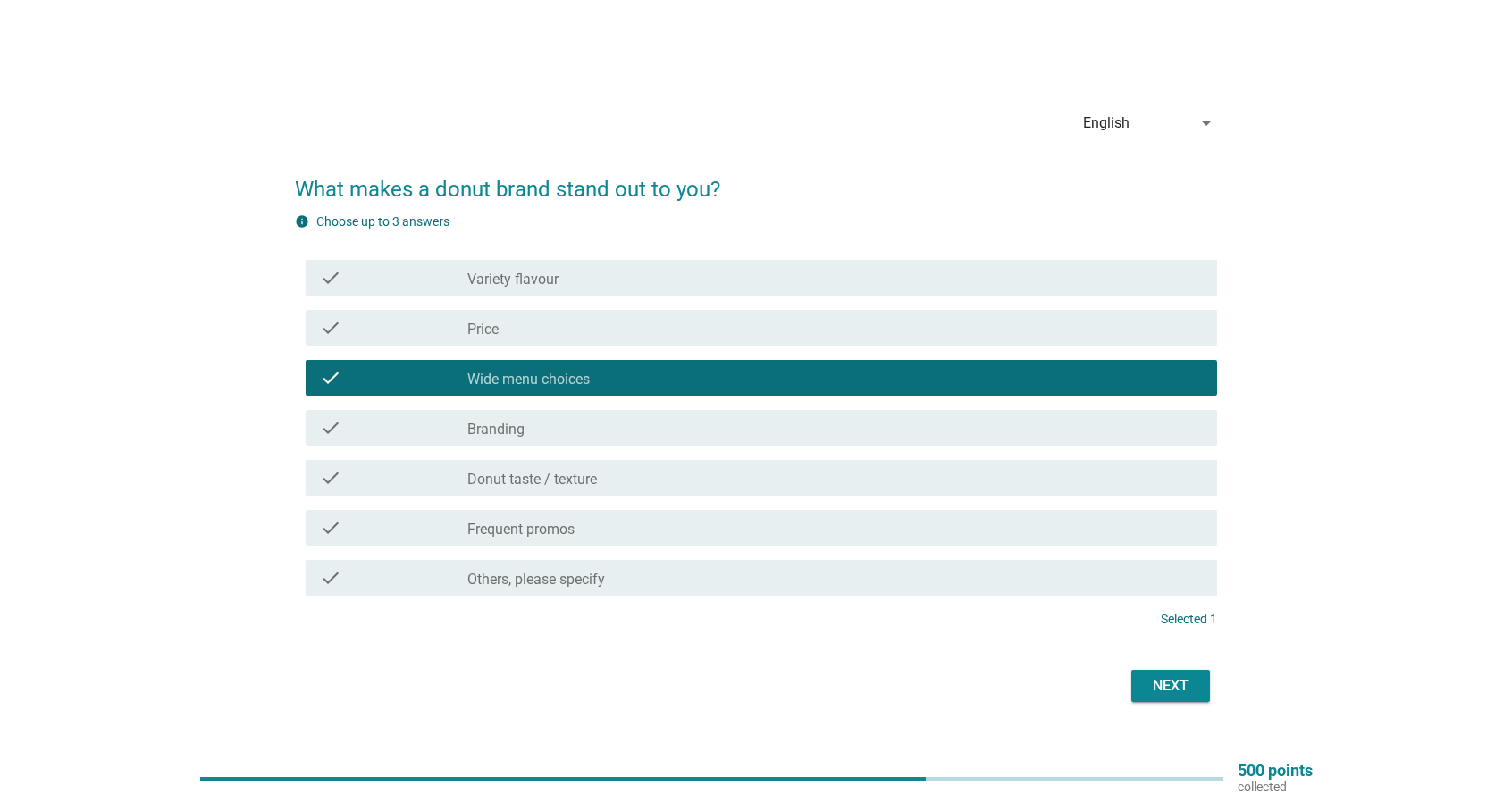
click at [729, 449] on div "check check_box_outline_blank Branding" at bounding box center [756, 427] width 922 height 50
click at [731, 432] on div "check_box_outline_blank Branding" at bounding box center [835, 428] width 735 height 22
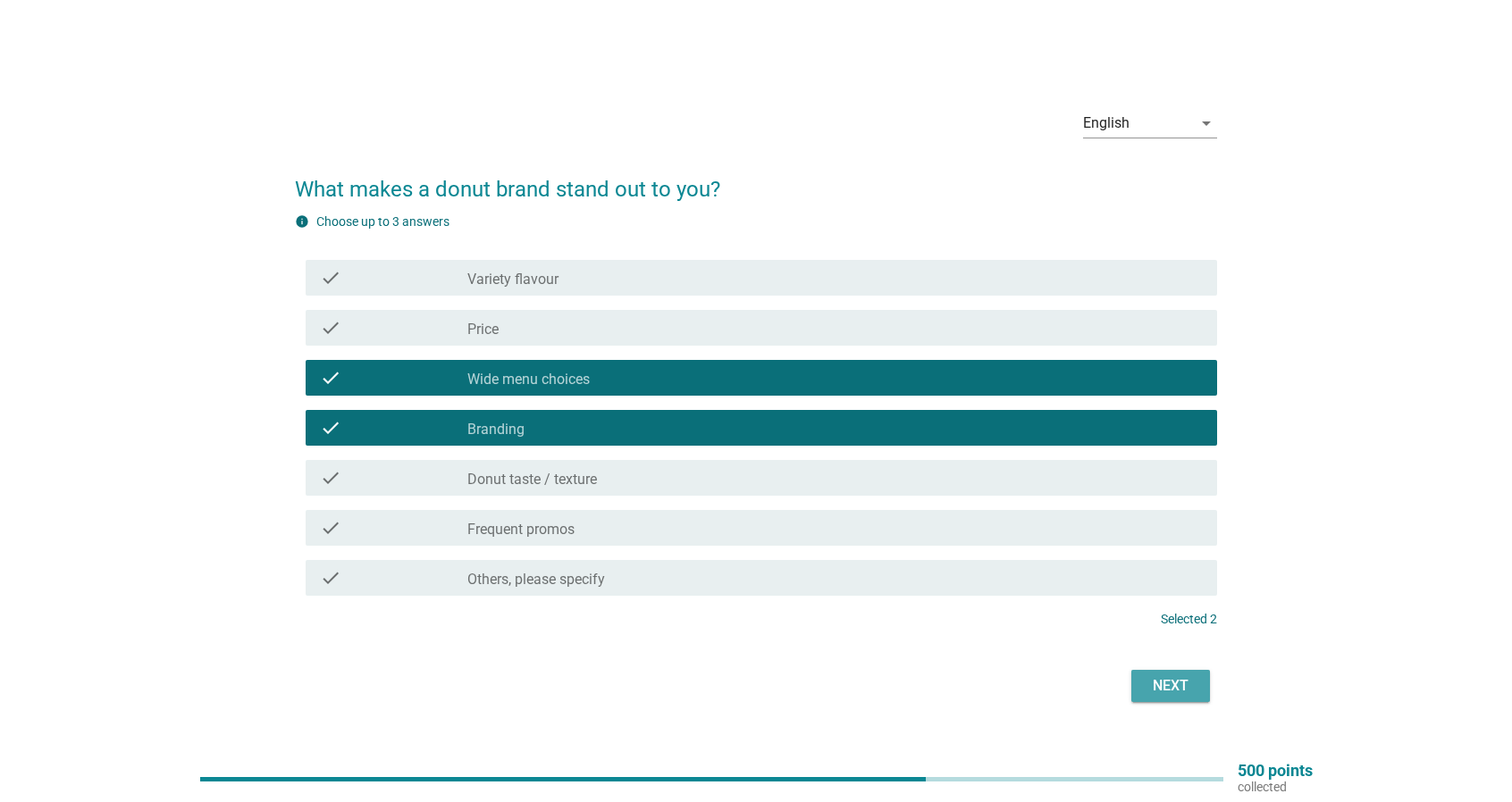
click at [1187, 685] on div "Next" at bounding box center [1170, 686] width 50 height 22
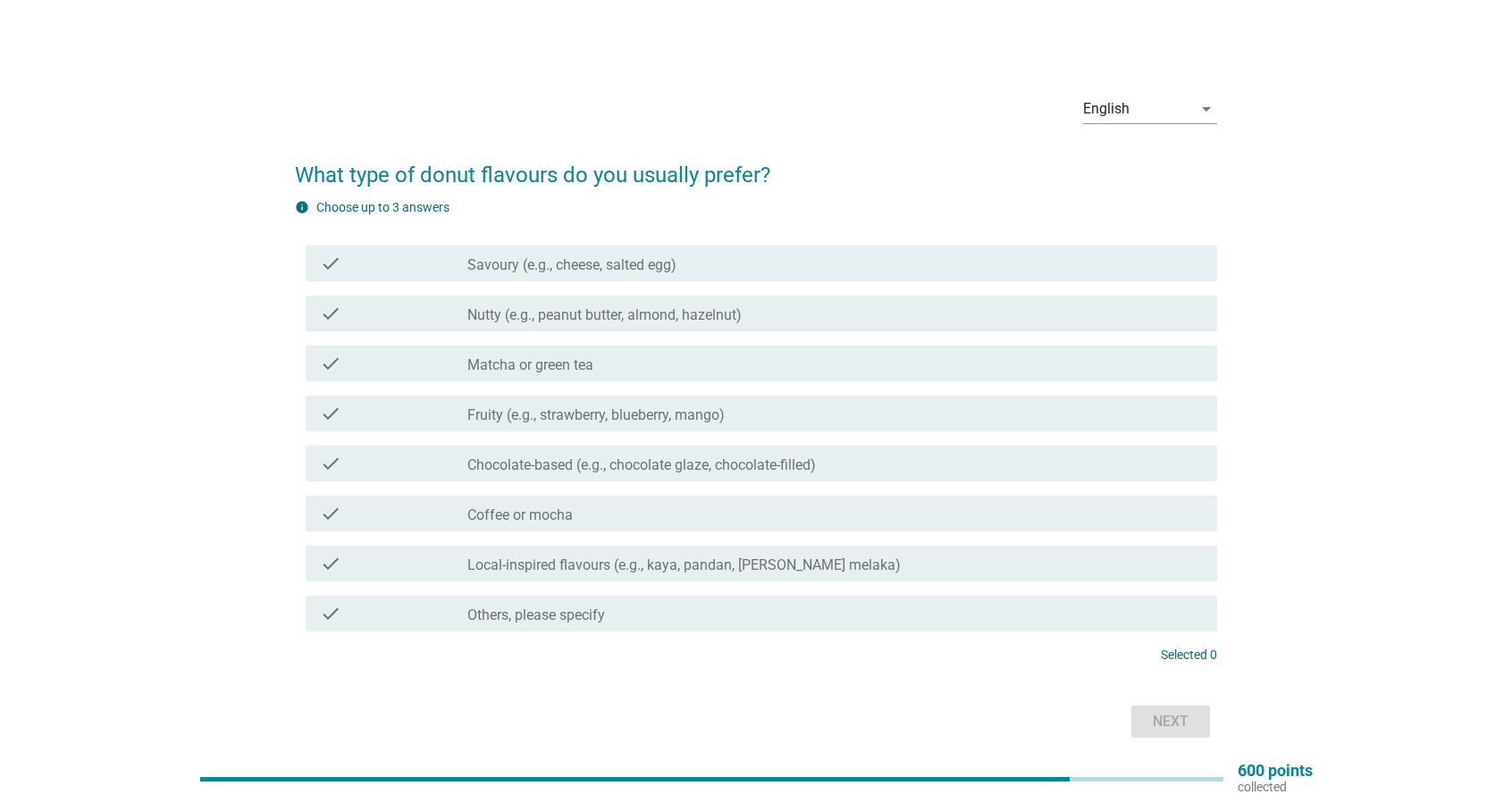
click at [824, 471] on div "check_box_outline_blank Chocolate-based (e.g., chocolate glaze, chocolate-fille…" at bounding box center [835, 464] width 735 height 22
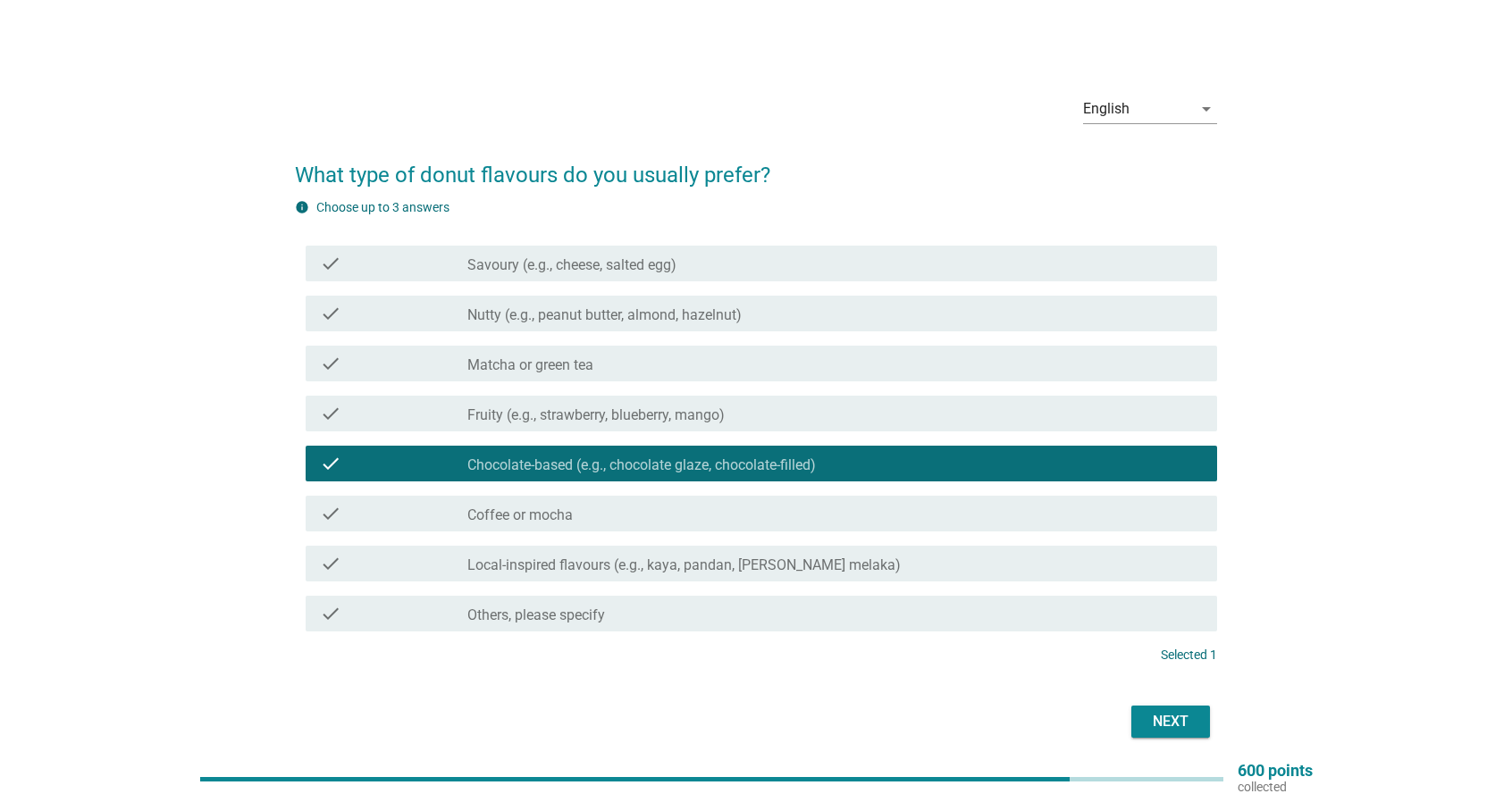
click at [841, 266] on div "check_box_outline_blank Savoury (e.g., cheese, salted egg)" at bounding box center [835, 264] width 735 height 22
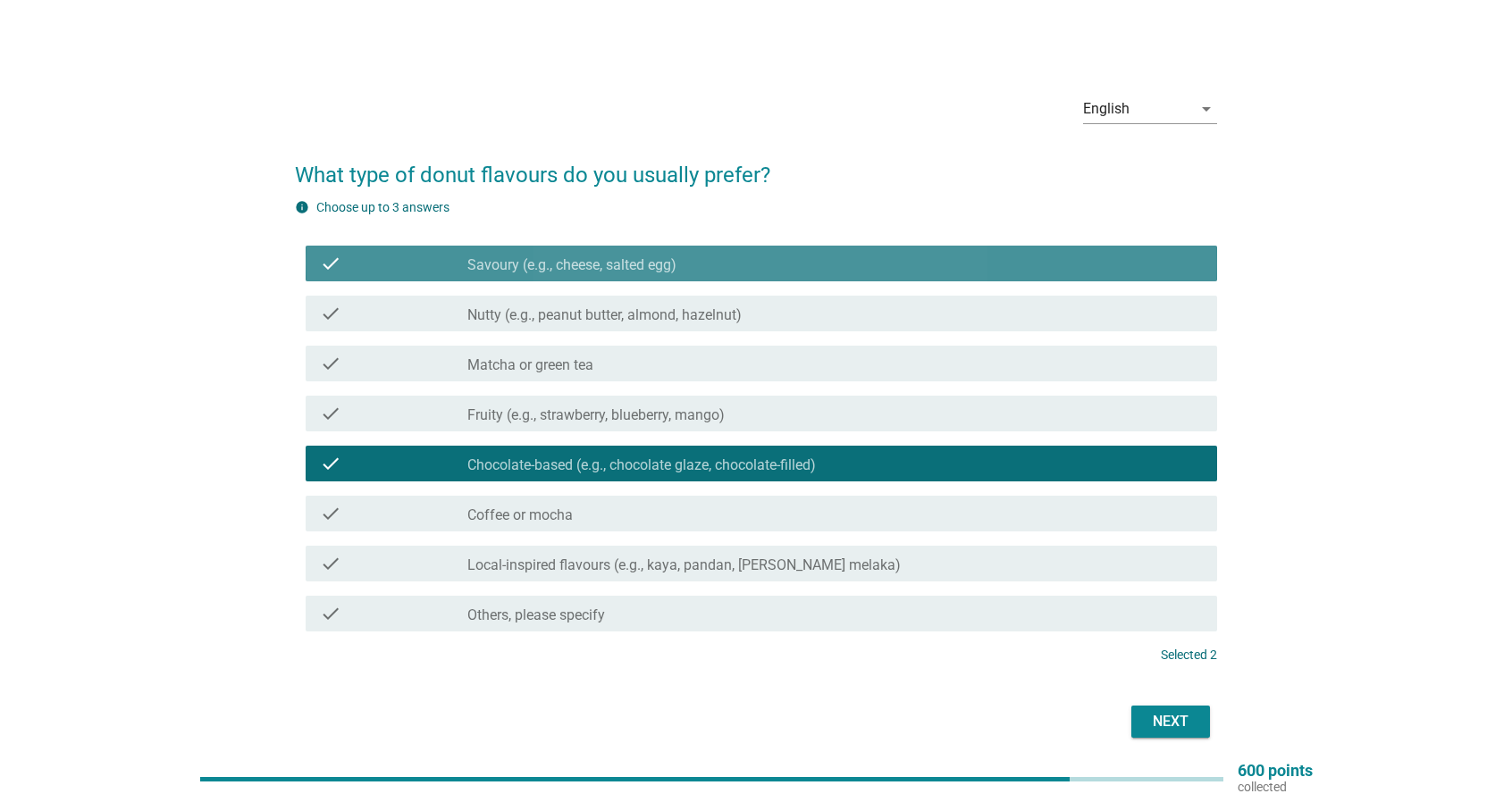
click at [841, 266] on div "check_box_outline_blank Savoury (e.g., cheese, salted egg)" at bounding box center [835, 264] width 735 height 22
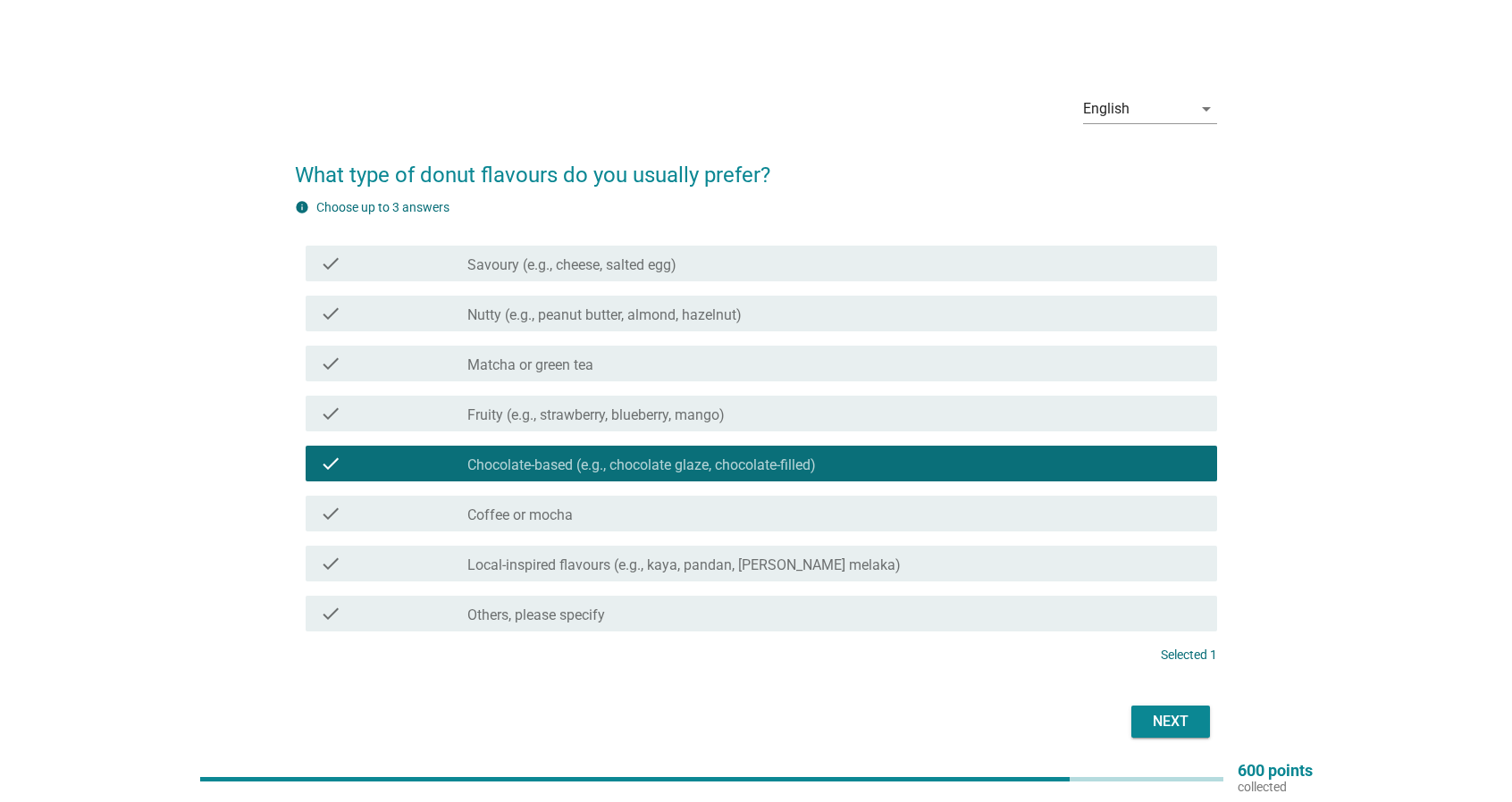
click at [854, 318] on div "check_box_outline_blank Nutty (e.g., peanut butter, almond, hazelnut)" at bounding box center [835, 314] width 735 height 22
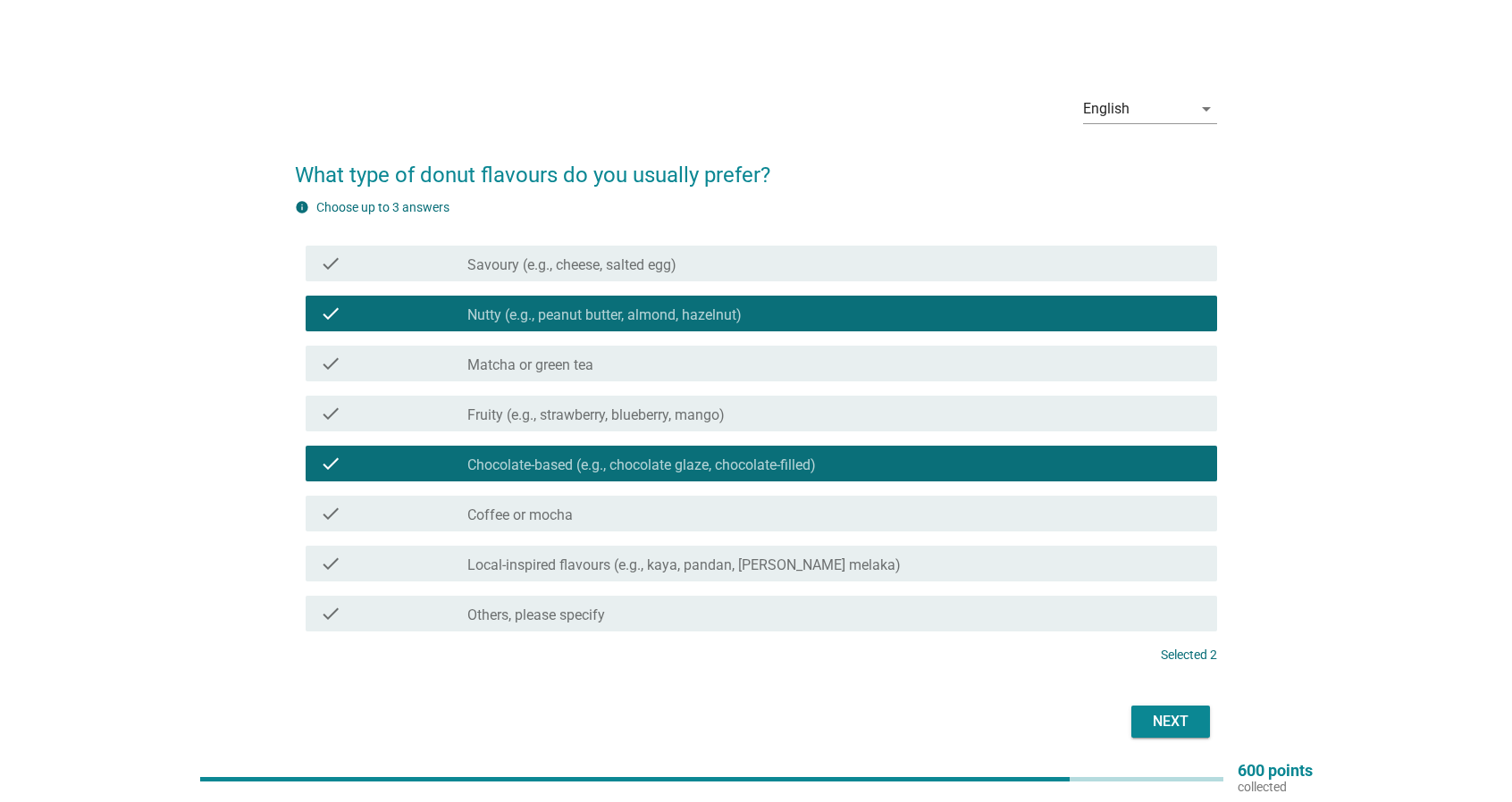
click at [1154, 726] on div "Next" at bounding box center [1170, 722] width 50 height 22
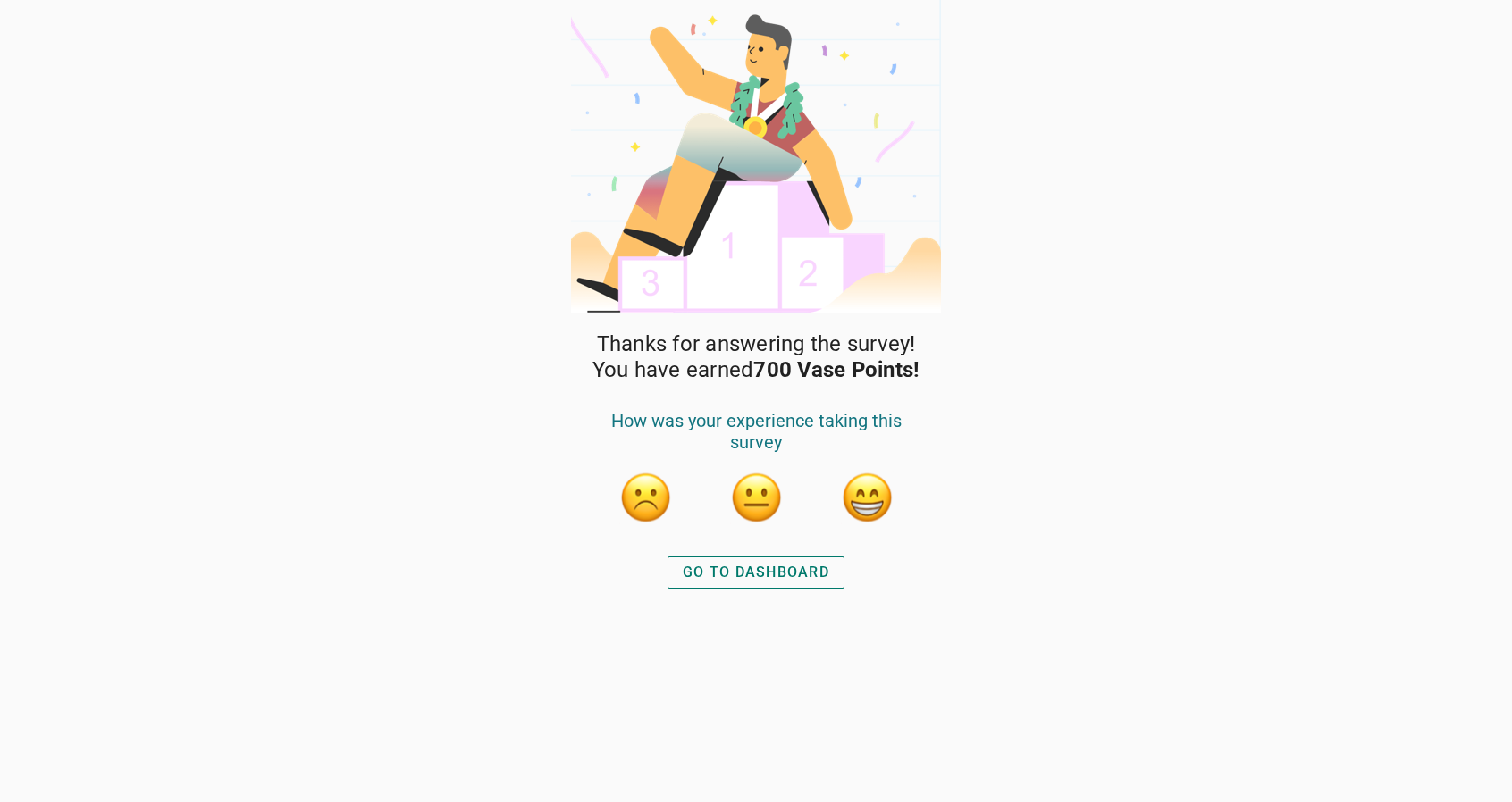
click at [810, 571] on div "GO TO DASHBOARD" at bounding box center [755, 572] width 146 height 22
